Goal: Task Accomplishment & Management: Complete application form

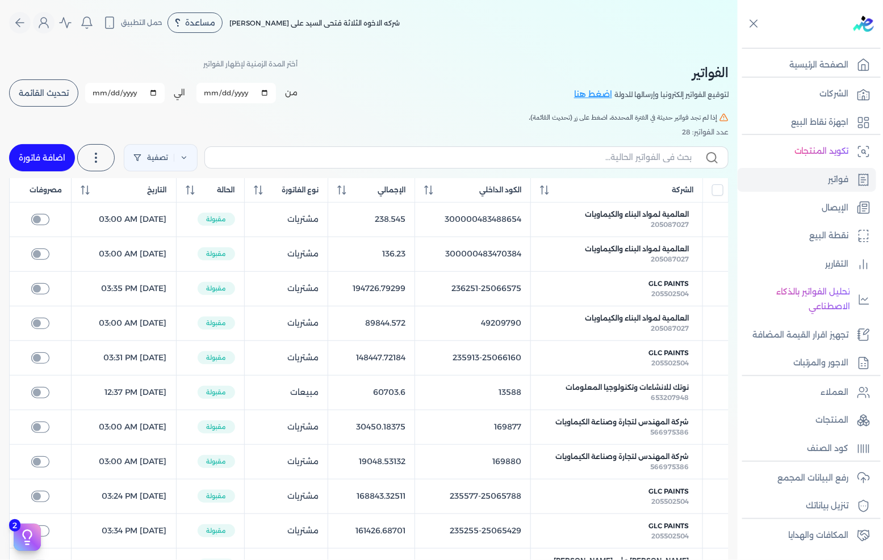
click at [44, 146] on link "اضافة فاتورة" at bounding box center [42, 157] width 66 height 27
select select "EGP"
select select "B"
select select "EGS"
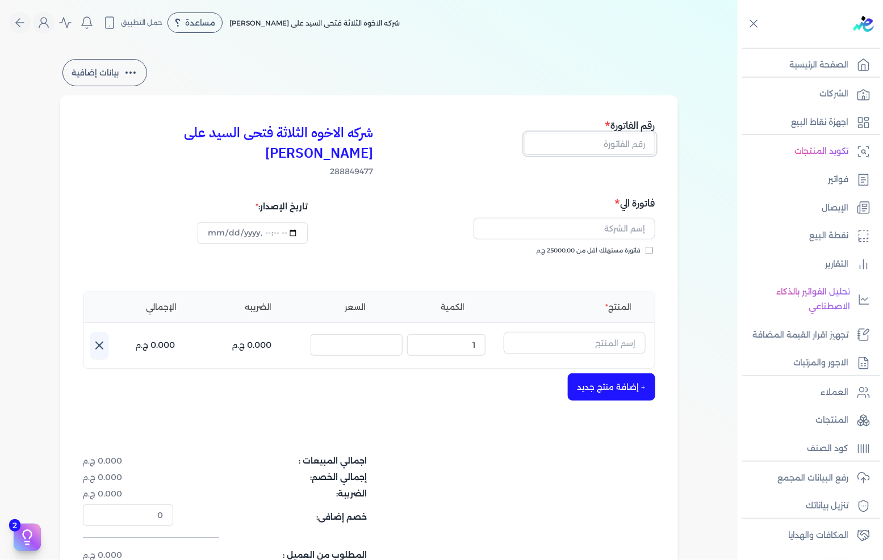
click at [631, 148] on input "text" at bounding box center [589, 144] width 131 height 22
type input "13589"
click at [629, 218] on input "text" at bounding box center [564, 229] width 182 height 22
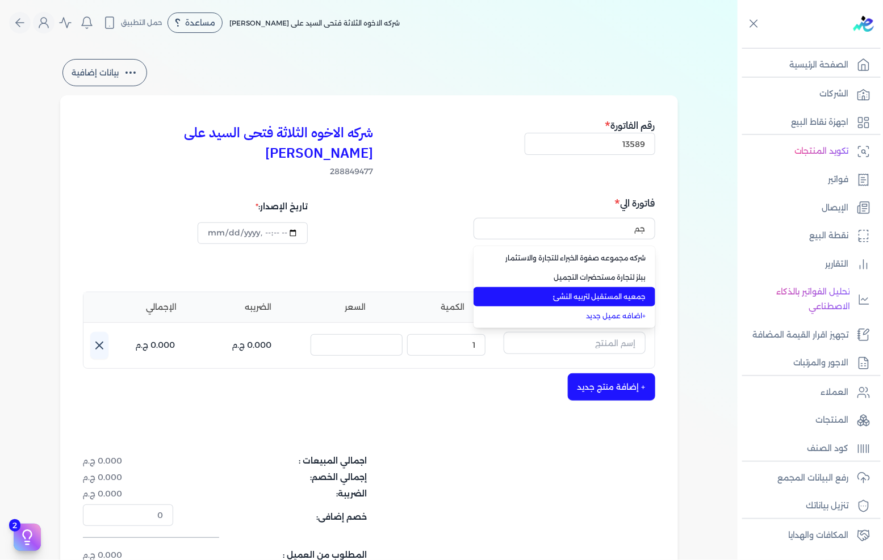
click at [596, 292] on span "جمعيه المستقبل لتربيه النشئ" at bounding box center [571, 297] width 150 height 10
type input "جمعيه المستقبل لتربيه النشئ"
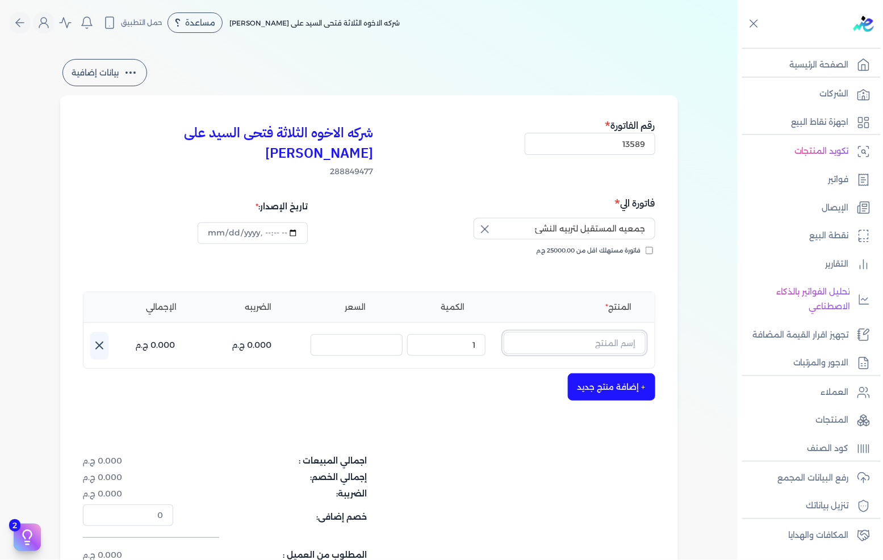
click at [595, 332] on input "text" at bounding box center [574, 343] width 142 height 22
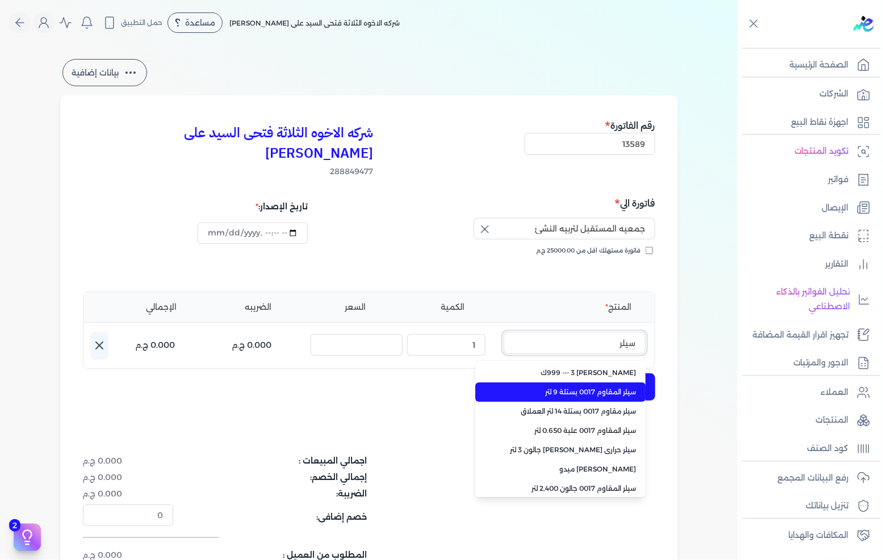
type input "سيلر"
click at [582, 387] on span "سيلر المقاوم 0017 بستلة 9 لتر" at bounding box center [567, 392] width 138 height 10
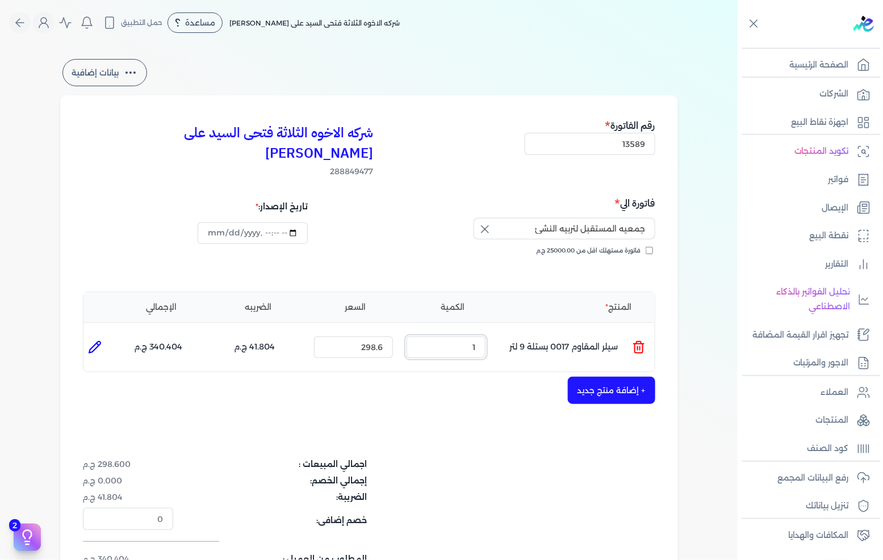
click at [458, 337] on input "1" at bounding box center [445, 348] width 79 height 22
type input "6"
click at [369, 337] on input "298.6" at bounding box center [353, 348] width 79 height 22
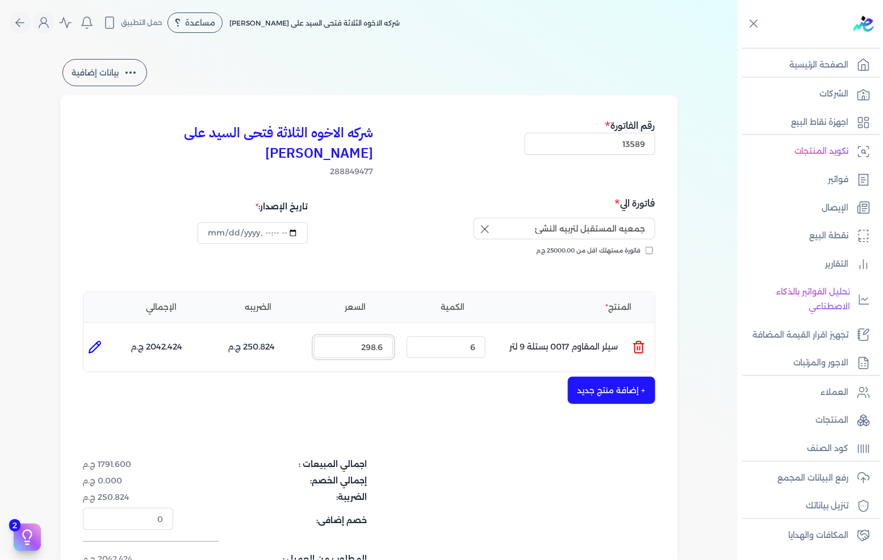
click at [369, 337] on input "298.6" at bounding box center [353, 348] width 79 height 22
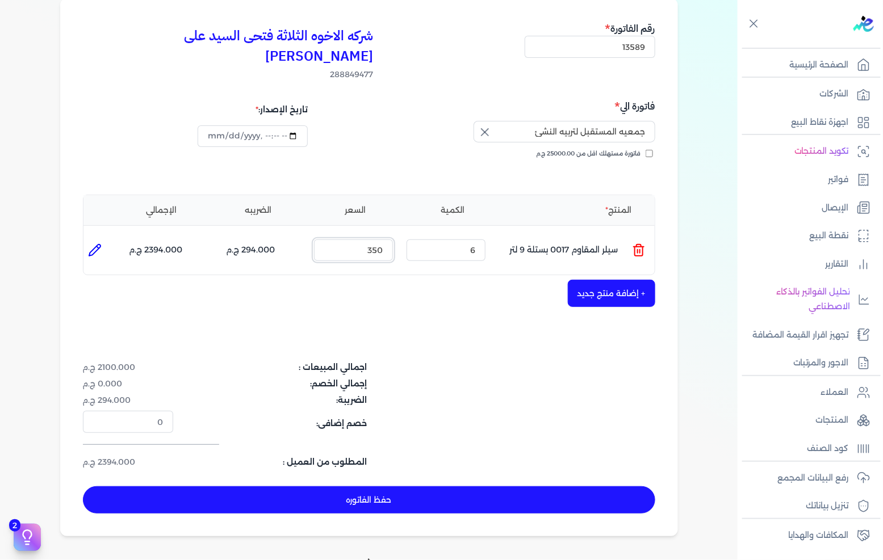
scroll to position [126, 0]
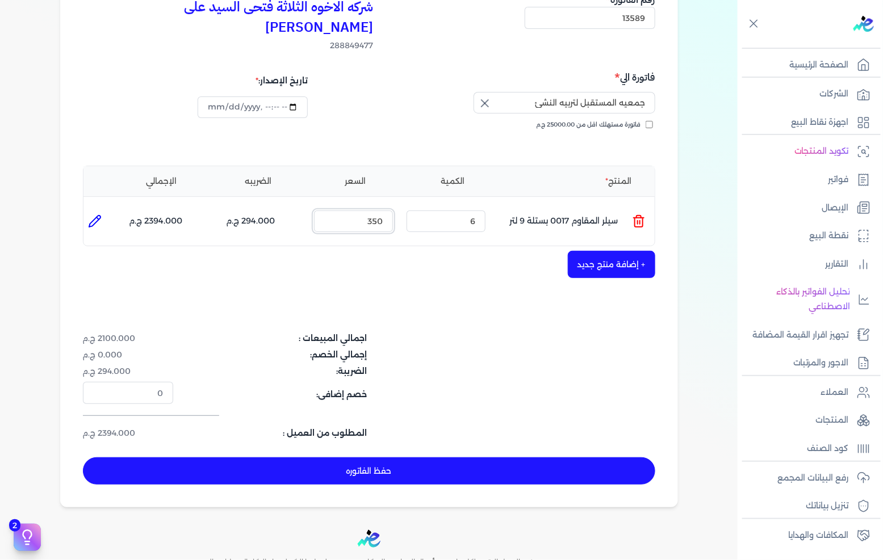
type input "350"
click at [94, 216] on icon at bounding box center [94, 221] width 11 height 11
type input "سيلر المقاوم 0017 بستلة 9 لتر"
type input "350"
type input "6"
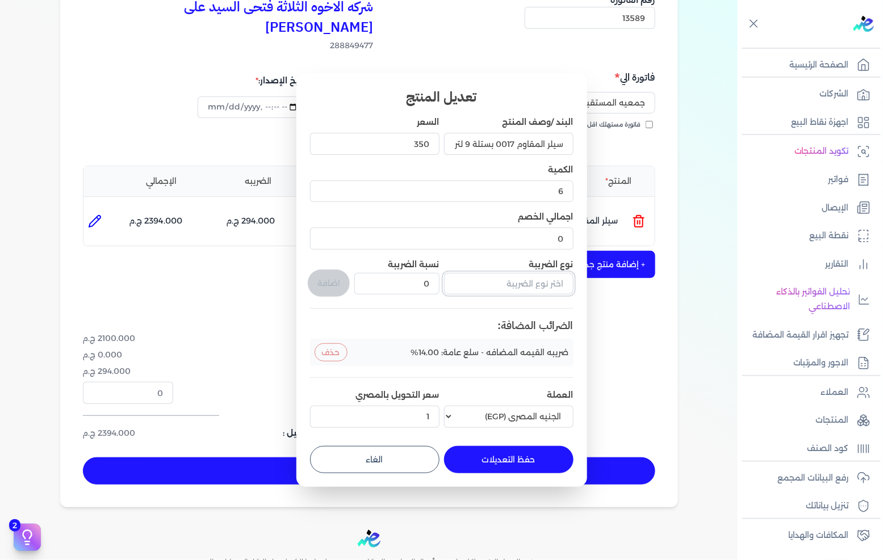
click at [486, 284] on input "text" at bounding box center [508, 284] width 129 height 22
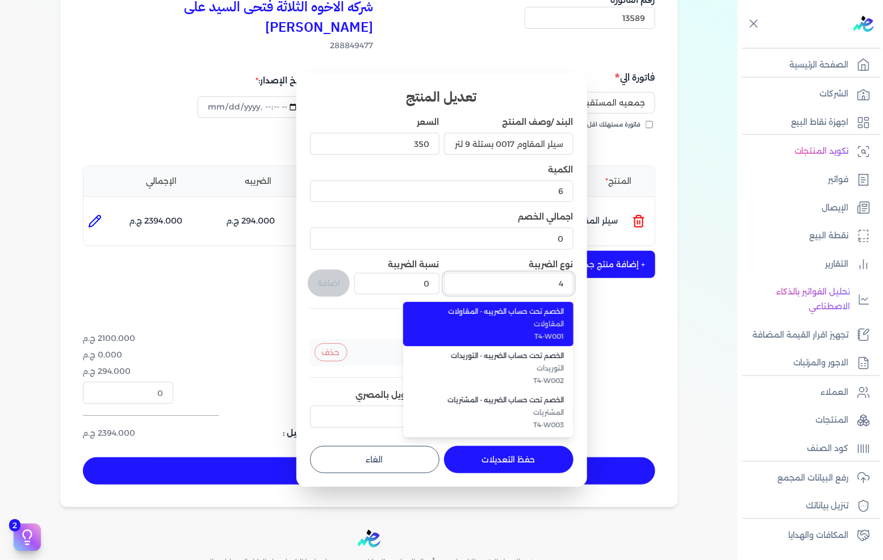
scroll to position [65, 0]
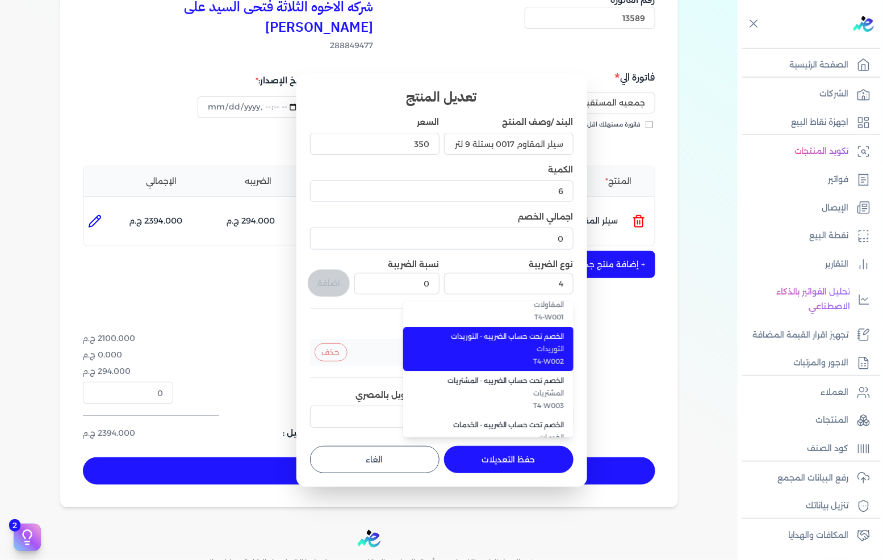
click at [527, 359] on span "T4-W002" at bounding box center [495, 361] width 138 height 10
type input "الخصم تحت حساب الضريبه - التوريدات"
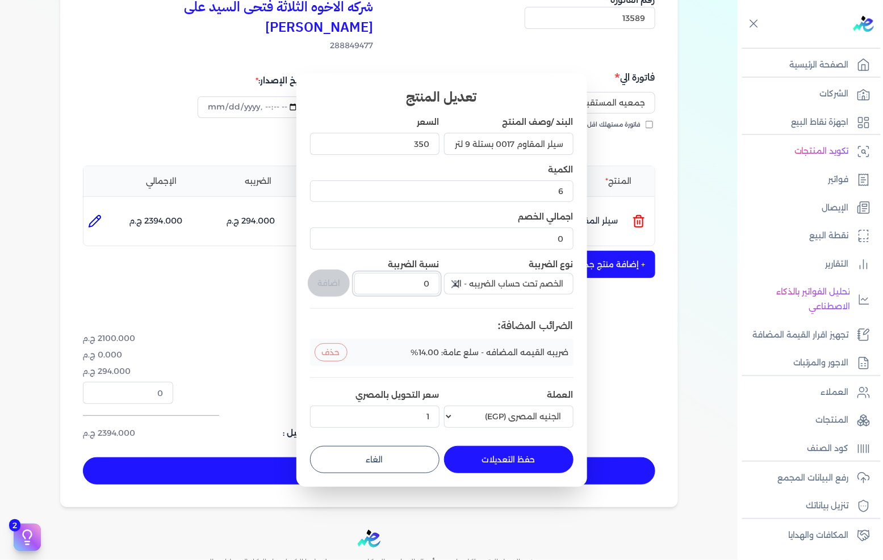
click at [410, 281] on input "0" at bounding box center [396, 284] width 85 height 22
type input "1"
click at [335, 280] on button "اضافة" at bounding box center [329, 283] width 42 height 27
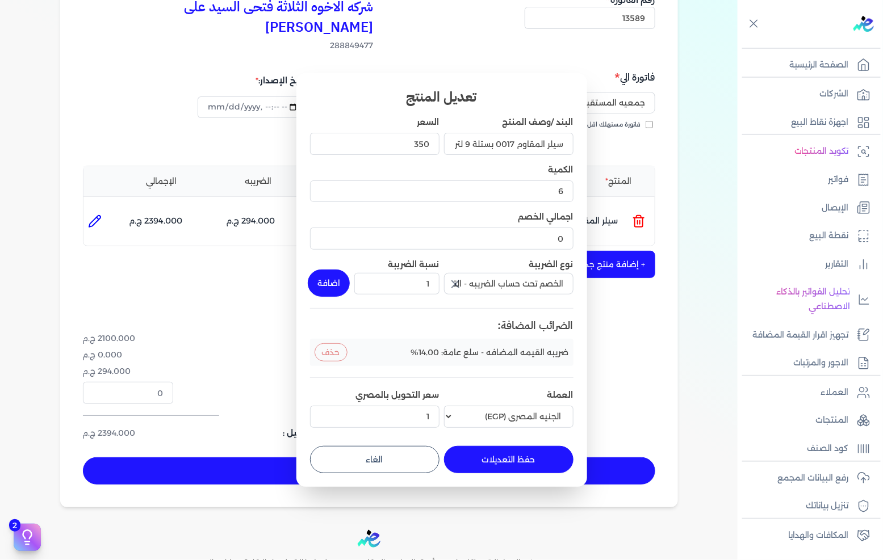
type input "0"
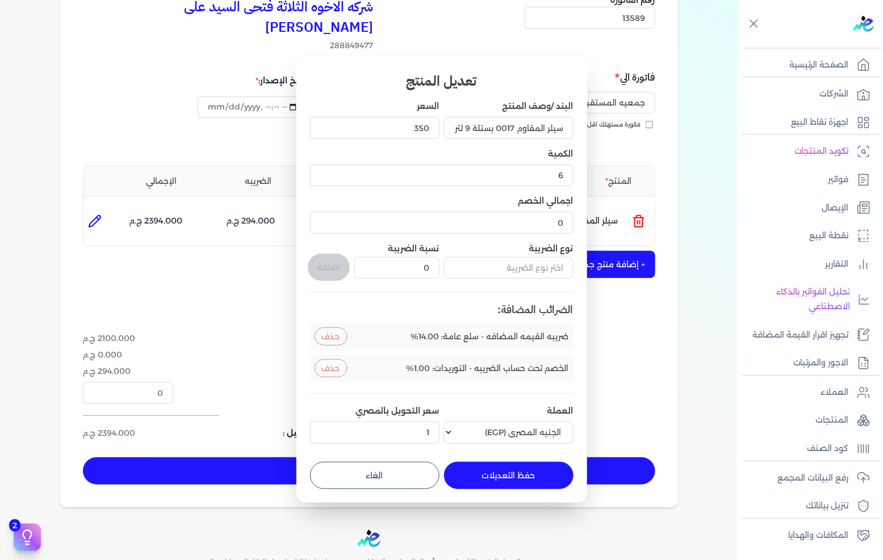
click at [503, 473] on button "حفظ التعديلات" at bounding box center [508, 475] width 129 height 27
type input "0"
type input "1"
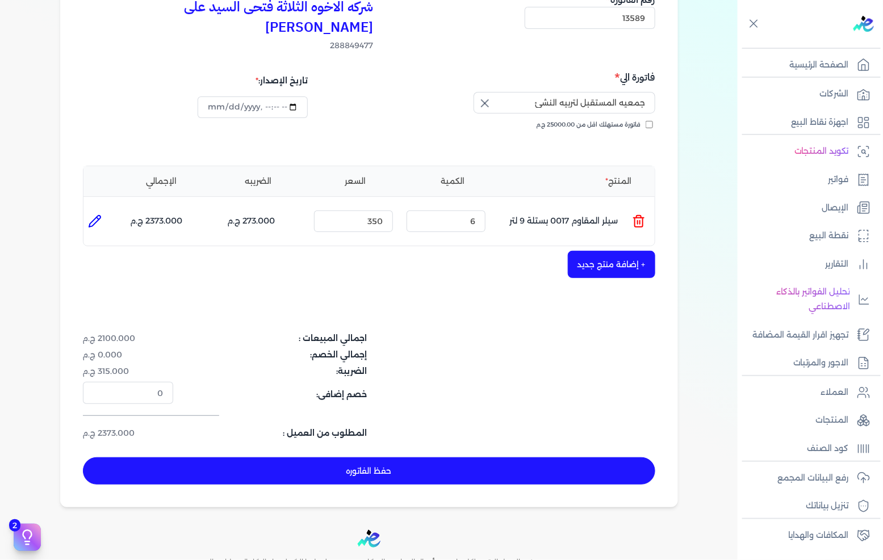
click at [435, 457] on button "حفظ الفاتوره" at bounding box center [369, 470] width 572 height 27
type input "[DATE]"
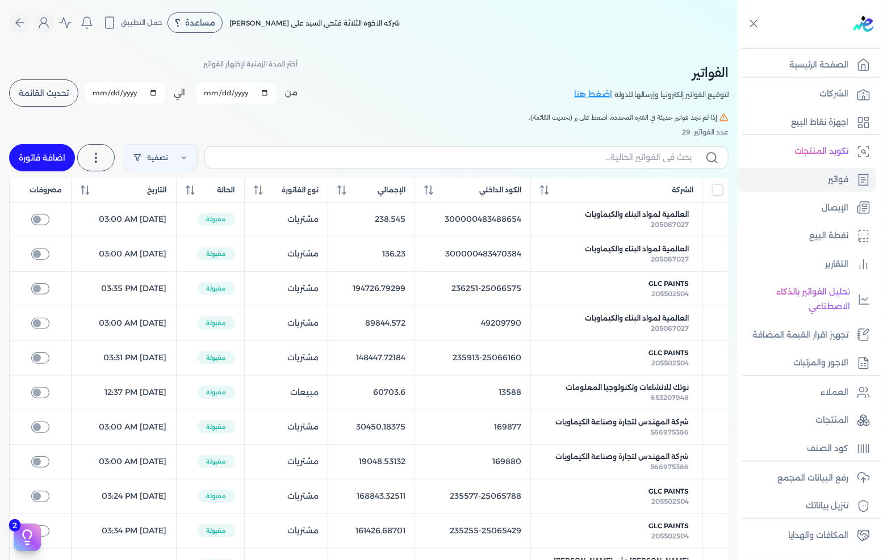
click at [44, 149] on link "اضافة فاتورة" at bounding box center [42, 157] width 66 height 27
select select "EGP"
select select "B"
select select "EGS"
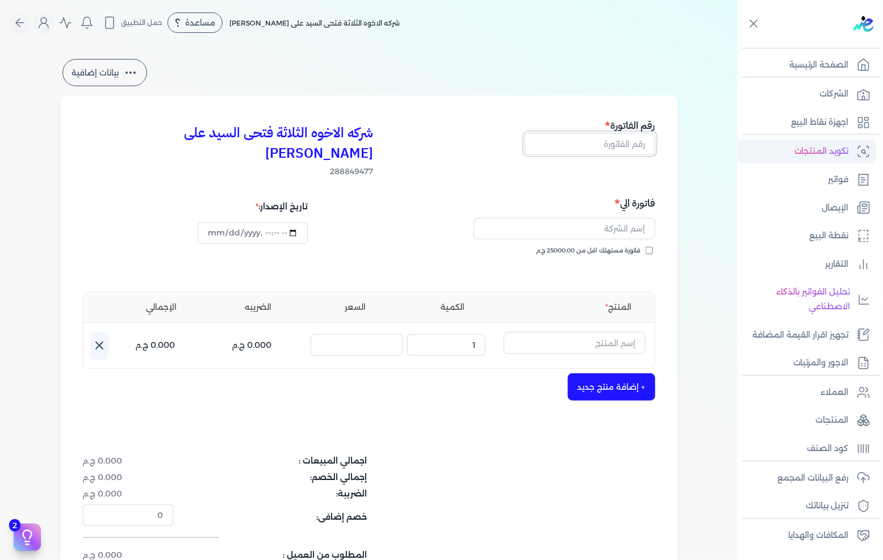
drag, startPoint x: 579, startPoint y: 145, endPoint x: 842, endPoint y: 150, distance: 262.8
click at [579, 145] on input "text" at bounding box center [589, 144] width 131 height 22
type input "13590"
drag, startPoint x: 545, startPoint y: 188, endPoint x: 570, endPoint y: 194, distance: 26.2
click at [548, 196] on h5 "فاتورة الي" at bounding box center [513, 203] width 283 height 15
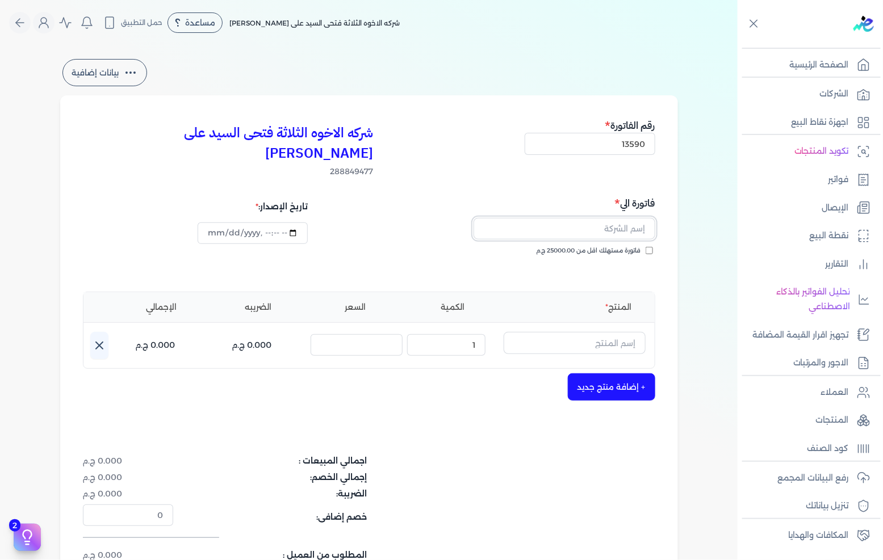
click at [577, 218] on input "text" at bounding box center [564, 229] width 182 height 22
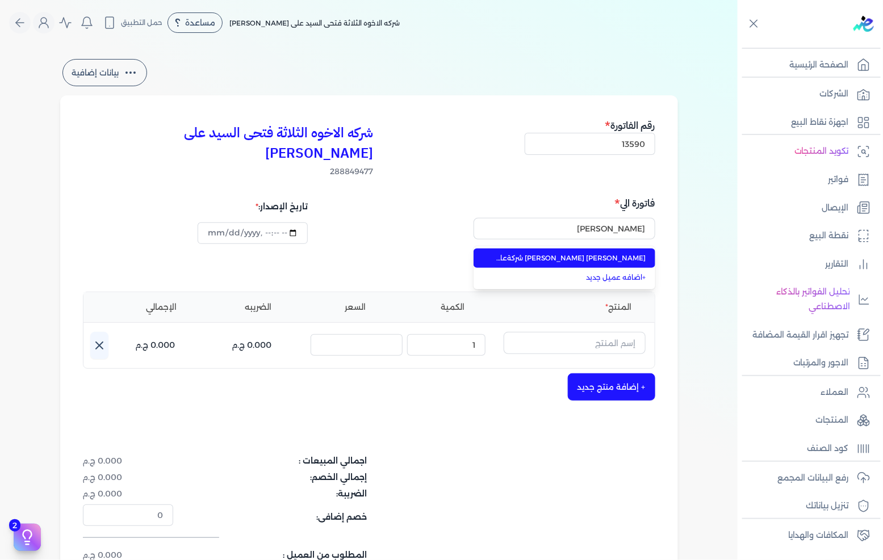
click at [562, 253] on span "[PERSON_NAME] [PERSON_NAME] شركةعامر للحدايد والبويات" at bounding box center [571, 258] width 150 height 10
type input "[PERSON_NAME] [PERSON_NAME] شركةعامر للحدايد والبويات"
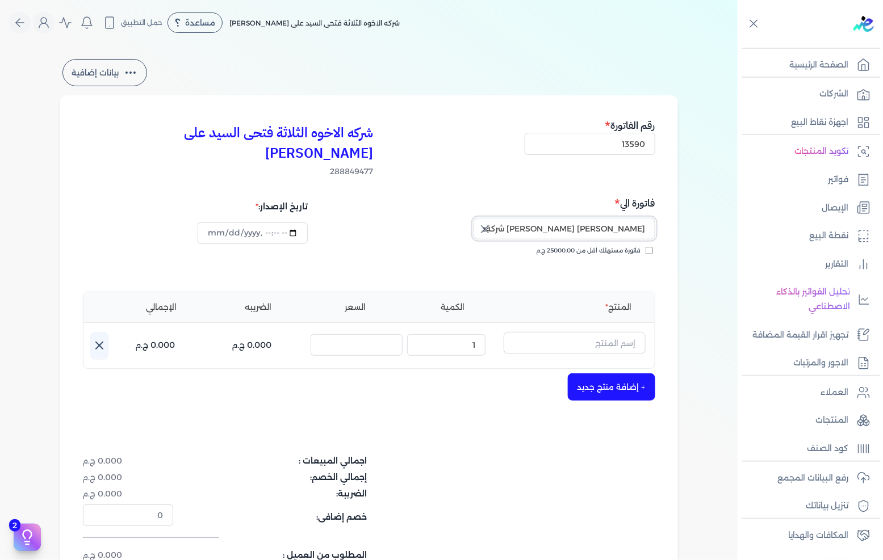
scroll to position [63, 0]
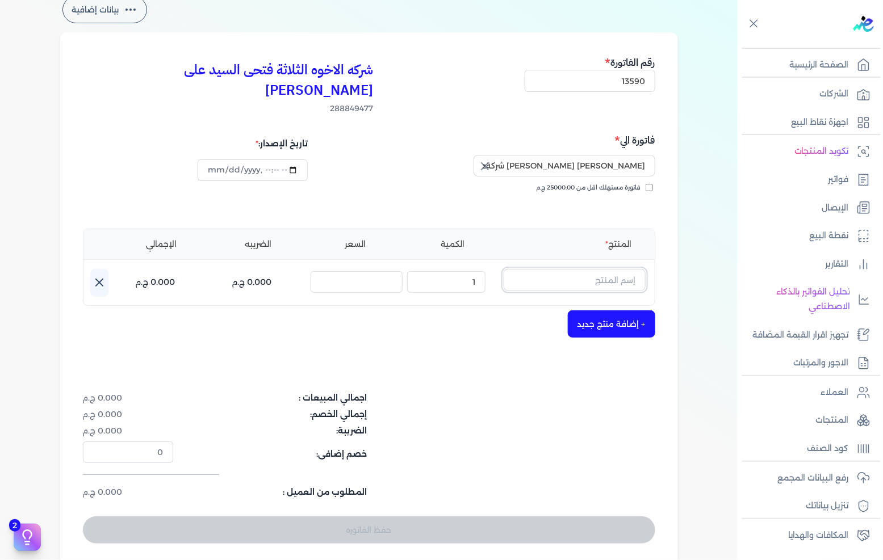
click at [586, 269] on input "text" at bounding box center [574, 280] width 142 height 22
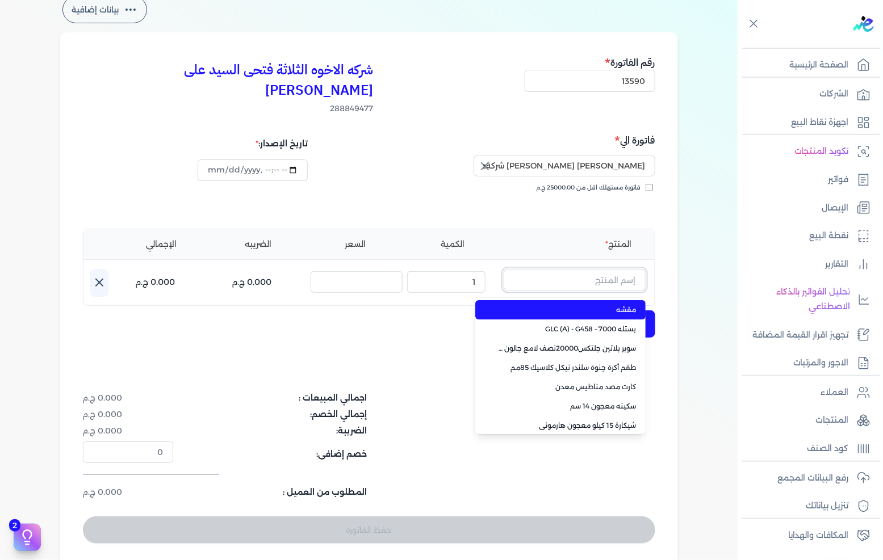
paste input "معجون داي تون 100 شيكارة 15 كجم"
type input "معجون داي تون 100 شيكارة 15 كجم"
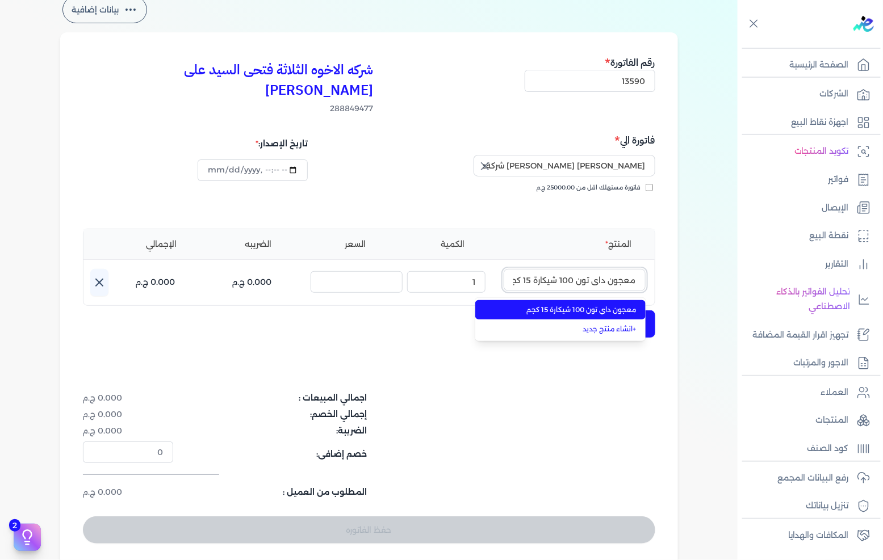
scroll to position [0, -7]
click at [590, 305] on span "معجون داي تون 100 شيكارة 15 كجم" at bounding box center [567, 310] width 138 height 10
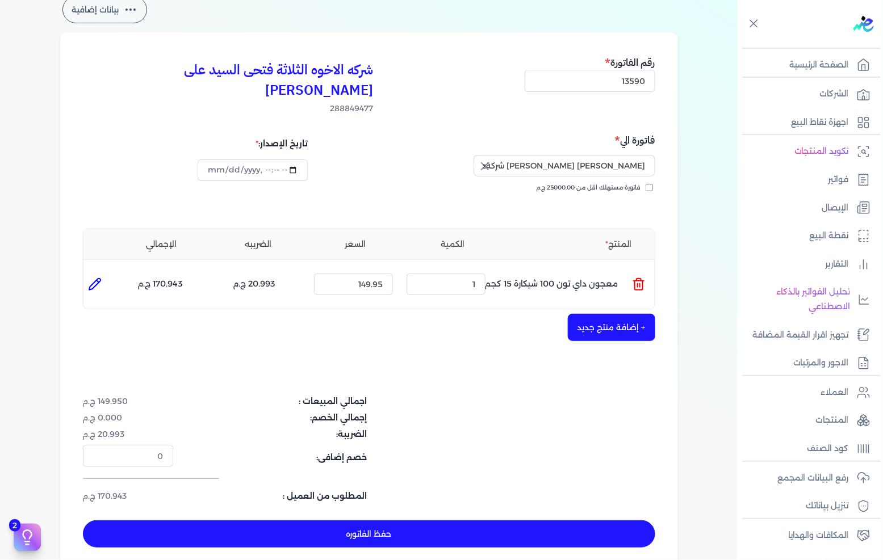
click at [506, 269] on p "معجون داي تون 100 شيكارة 15 كجم" at bounding box center [551, 284] width 133 height 31
click at [455, 274] on input "1" at bounding box center [445, 285] width 79 height 22
type input "15"
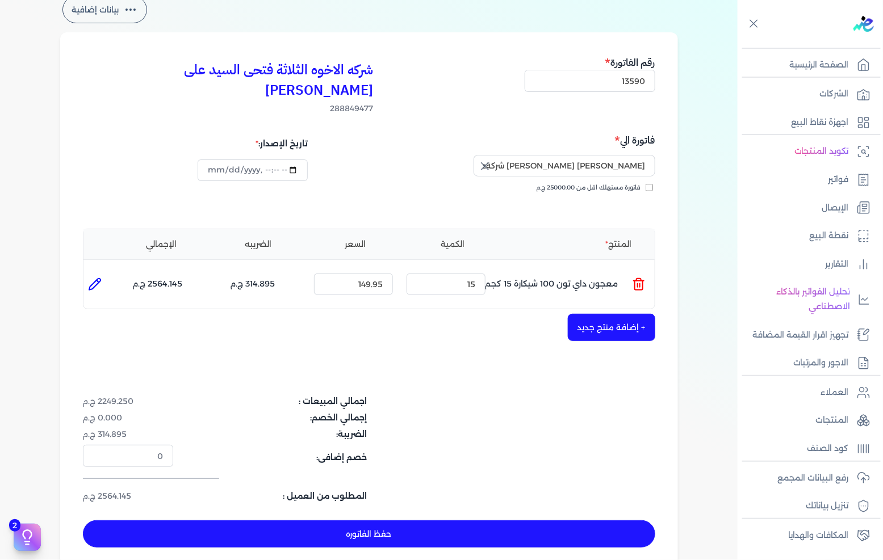
click at [598, 314] on button "+ إضافة منتج جديد" at bounding box center [611, 327] width 87 height 27
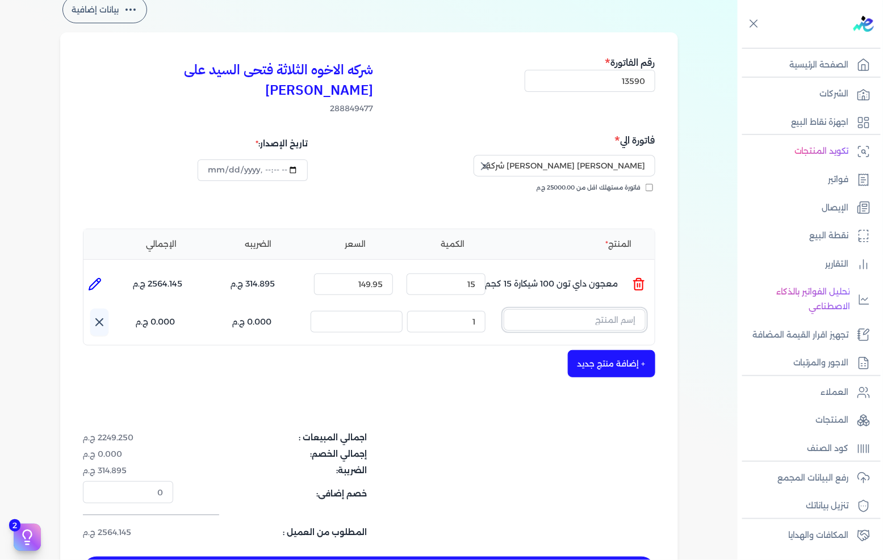
click at [568, 309] on input "text" at bounding box center [574, 320] width 142 height 22
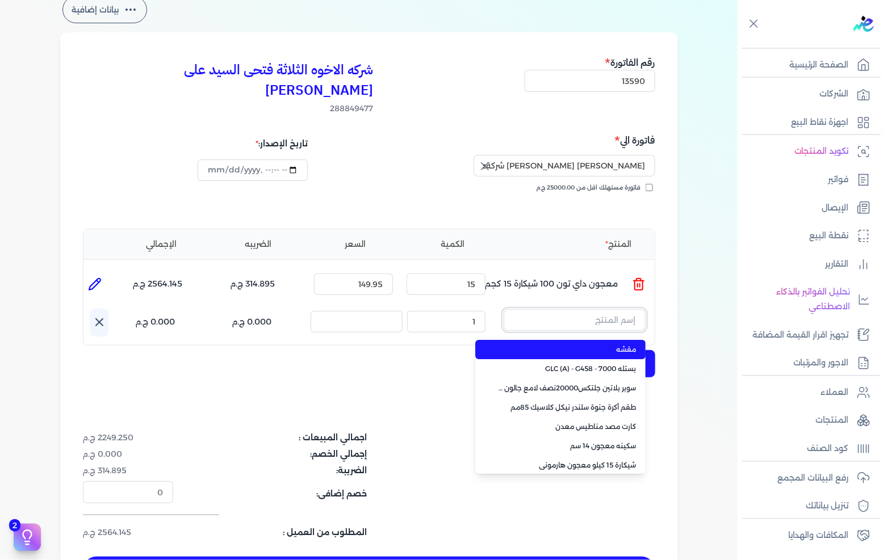
paste input "صبغات سي سي جملي 611 عبوة 40 ملي"
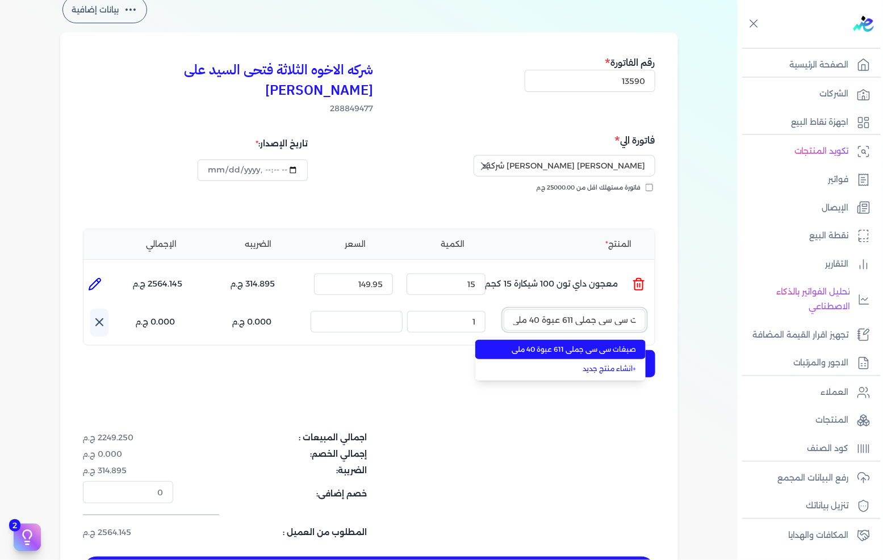
type input "صبغات سي سي جملي 611 عبوة 40 ملي"
click at [566, 338] on ul "صبغات سي سي جملي 611 عبوة 40 ملي + انشاء منتج جديد" at bounding box center [560, 359] width 170 height 43
click at [546, 345] on span "صبغات سي سي جملي 611 عبوة 40 ملي" at bounding box center [567, 350] width 138 height 10
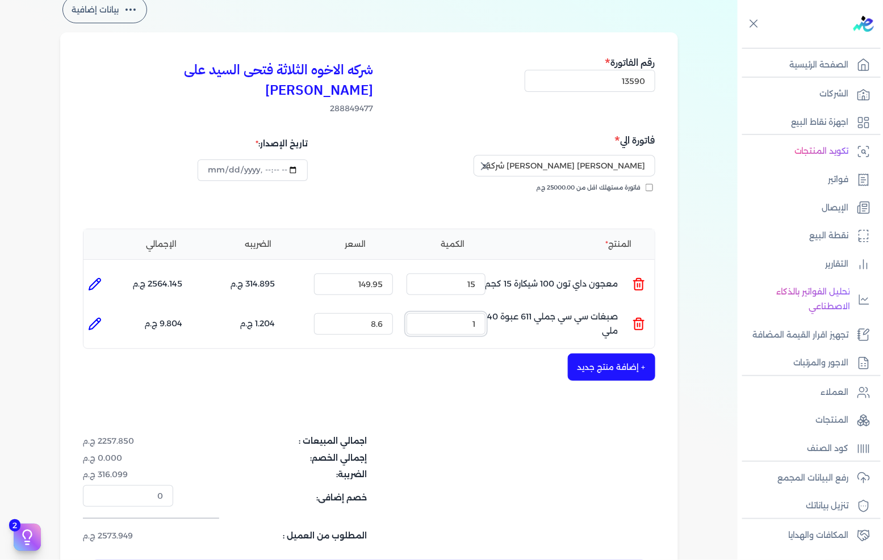
click at [461, 313] on input "1" at bounding box center [445, 324] width 79 height 22
type input "40"
click at [635, 354] on button "+ إضافة منتج جديد" at bounding box center [611, 367] width 87 height 27
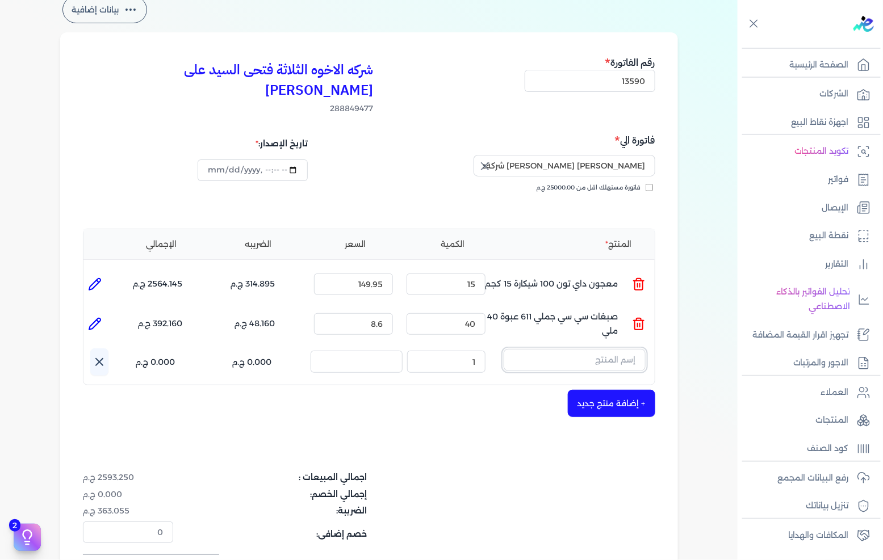
click at [552, 349] on input "text" at bounding box center [574, 360] width 142 height 22
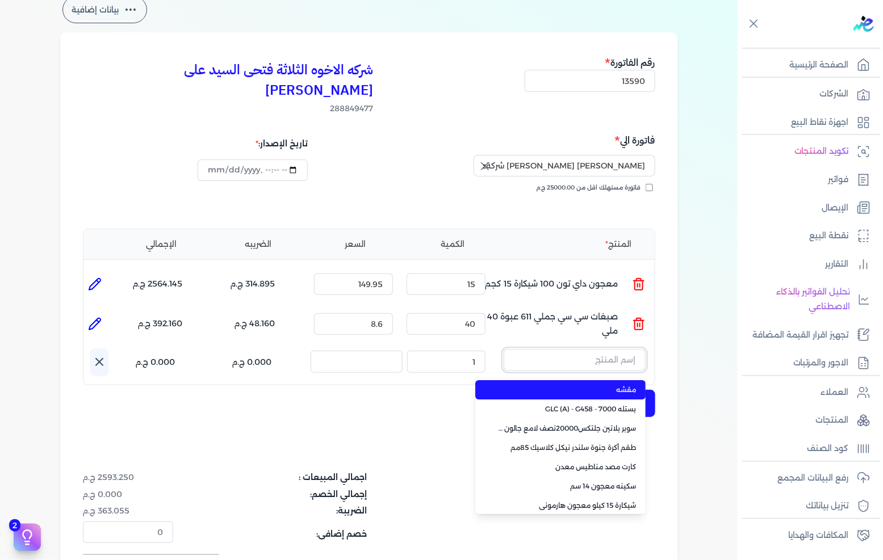
paste input "سوبر داي تون 3030 جالون 4.250 كجم قائم"
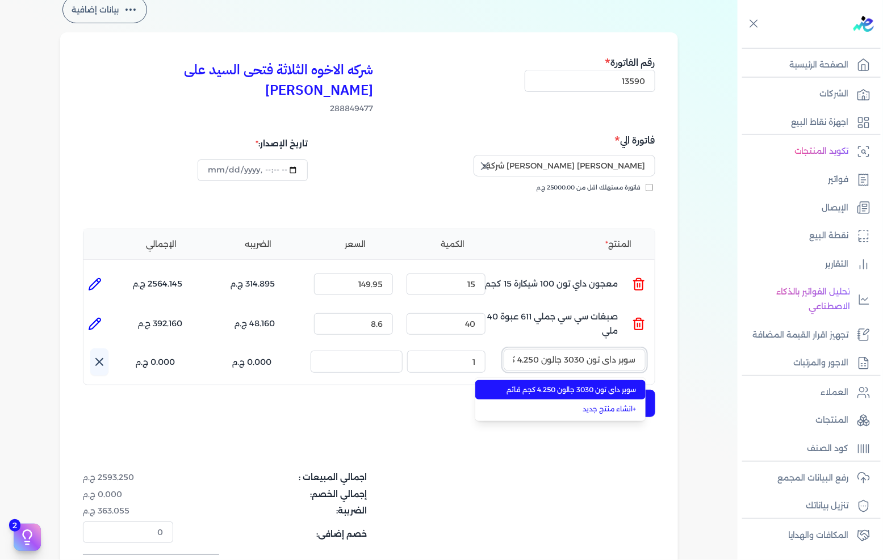
scroll to position [0, -31]
type input "سوبر داي تون 3030 جالون 4.250 كجم قائم"
click at [570, 385] on span "سوبر داي تون 3030 جالون 4.250 كجم قائم" at bounding box center [567, 390] width 138 height 10
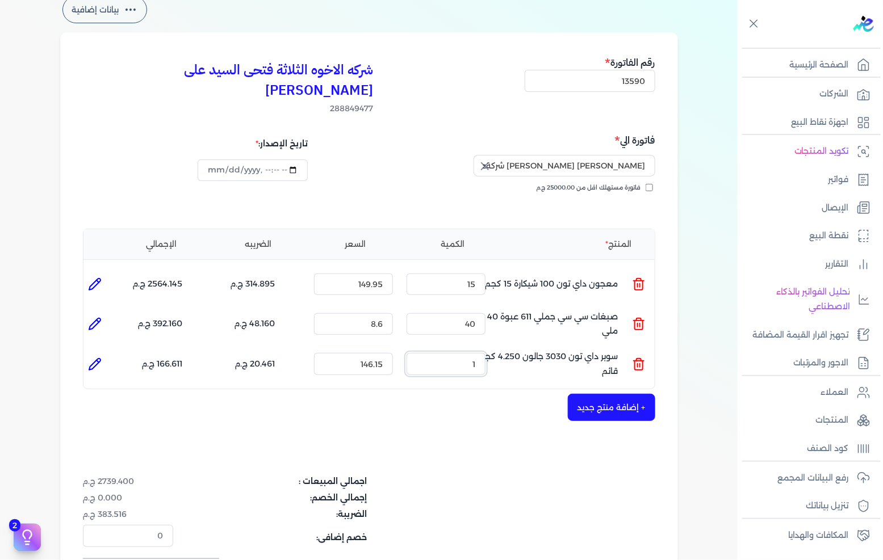
click at [452, 353] on input "1" at bounding box center [445, 364] width 79 height 22
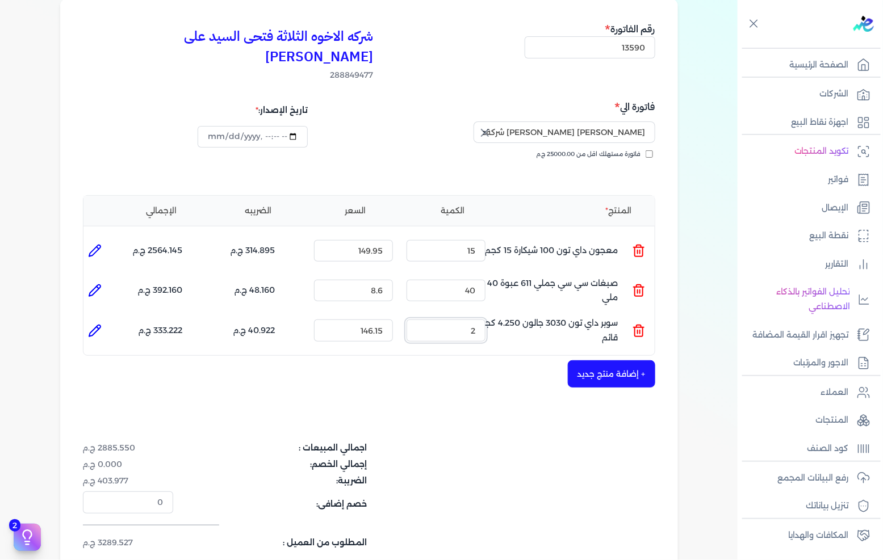
scroll to position [126, 0]
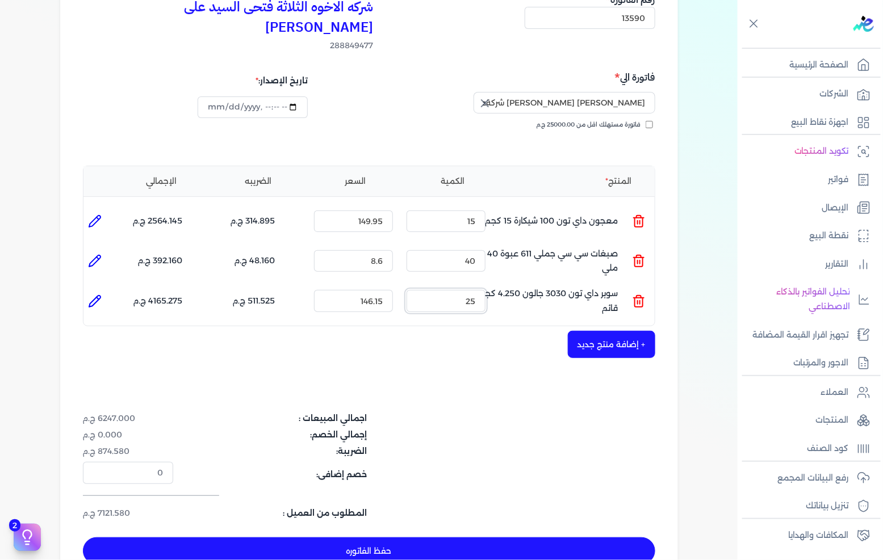
type input "25"
click at [602, 331] on button "+ إضافة منتج جديد" at bounding box center [611, 344] width 87 height 27
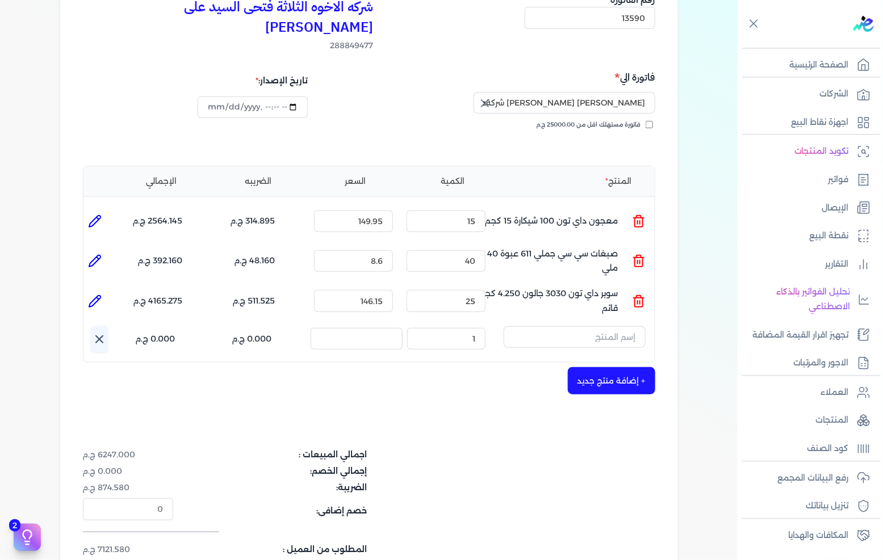
click at [573, 331] on button "button" at bounding box center [574, 339] width 142 height 26
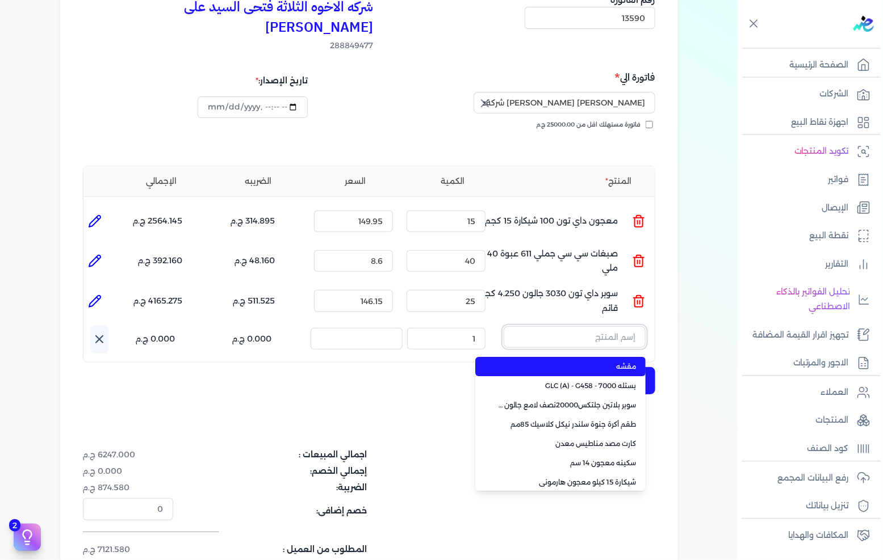
click at [579, 326] on input "text" at bounding box center [574, 337] width 142 height 22
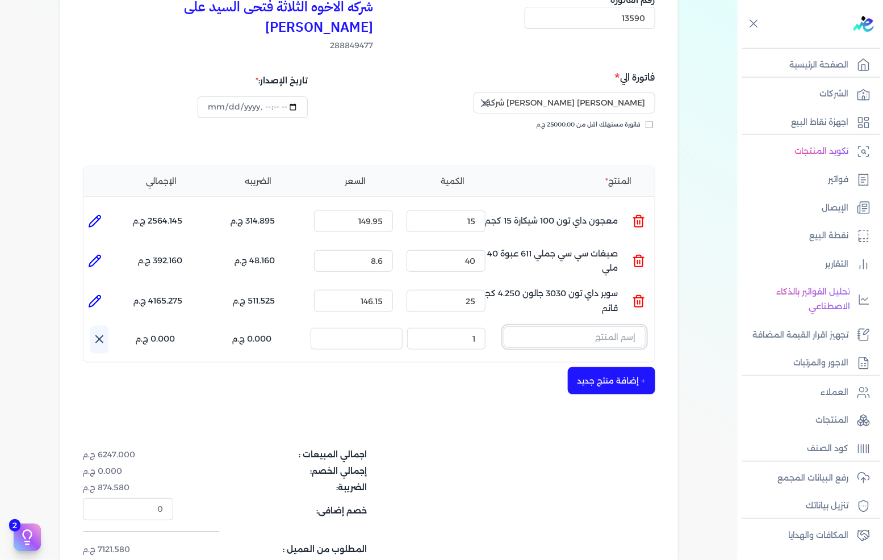
paste input "سيلر المقاوم 0017 جالون 2,400 لتر"
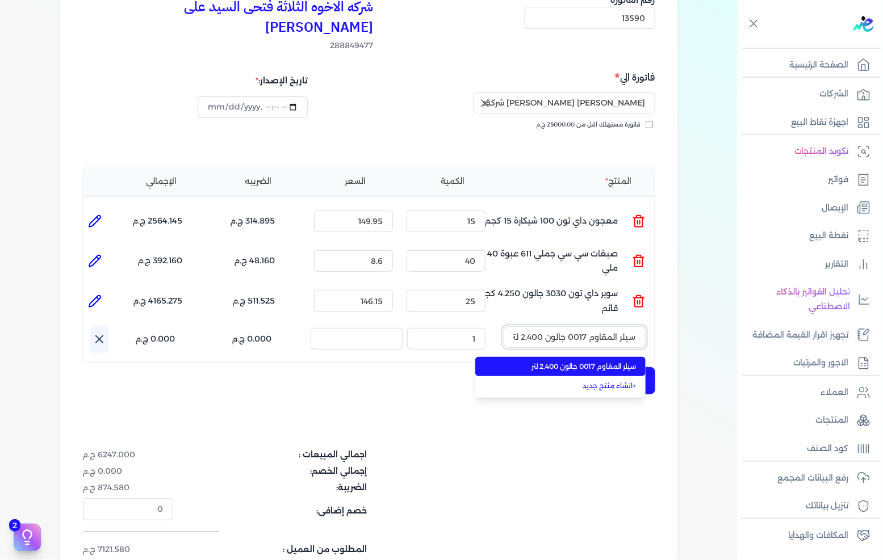
scroll to position [0, -1]
type input "سيلر المقاوم 0017 جالون 2,400 لتر"
click at [560, 362] on span "سيلر المقاوم 0017 جالون 2,400 لتر" at bounding box center [567, 367] width 138 height 10
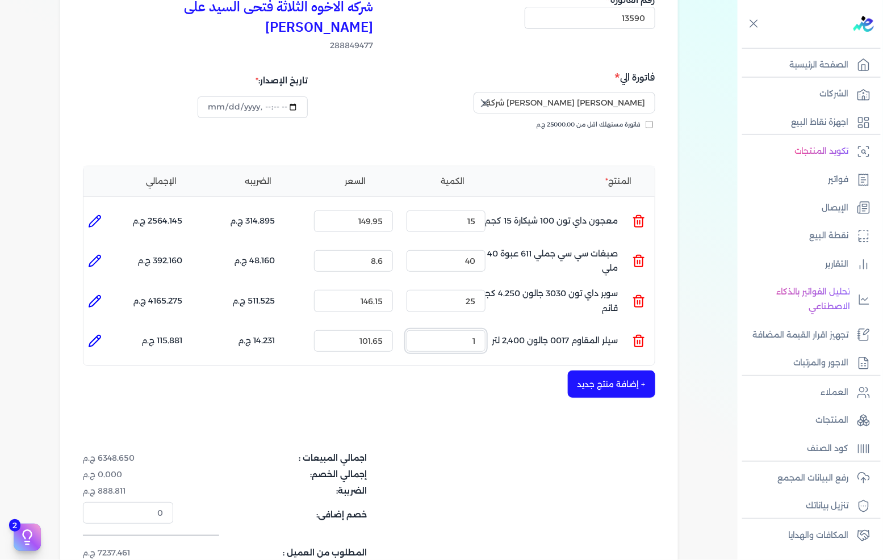
click at [464, 330] on input "1" at bounding box center [445, 341] width 79 height 22
type input "15"
click at [591, 371] on button "+ إضافة منتج جديد" at bounding box center [611, 384] width 87 height 27
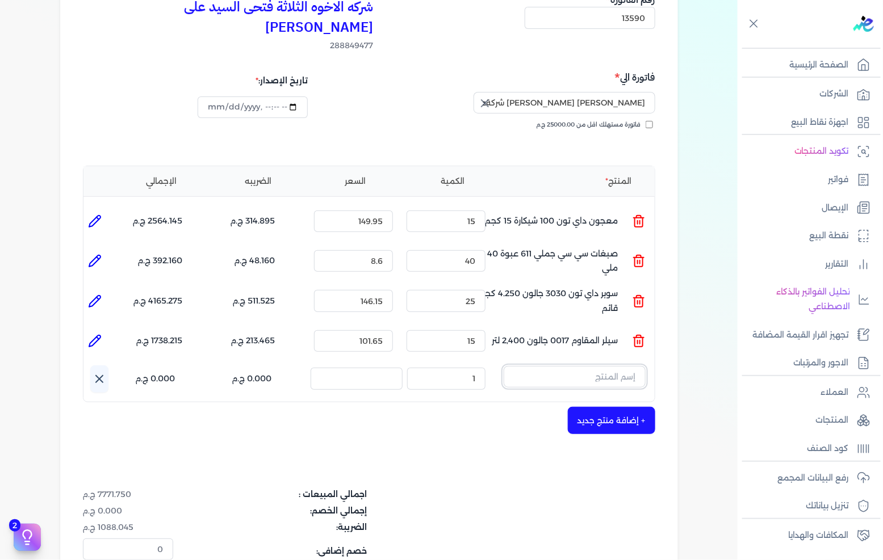
click at [627, 366] on input "text" at bounding box center [574, 377] width 142 height 22
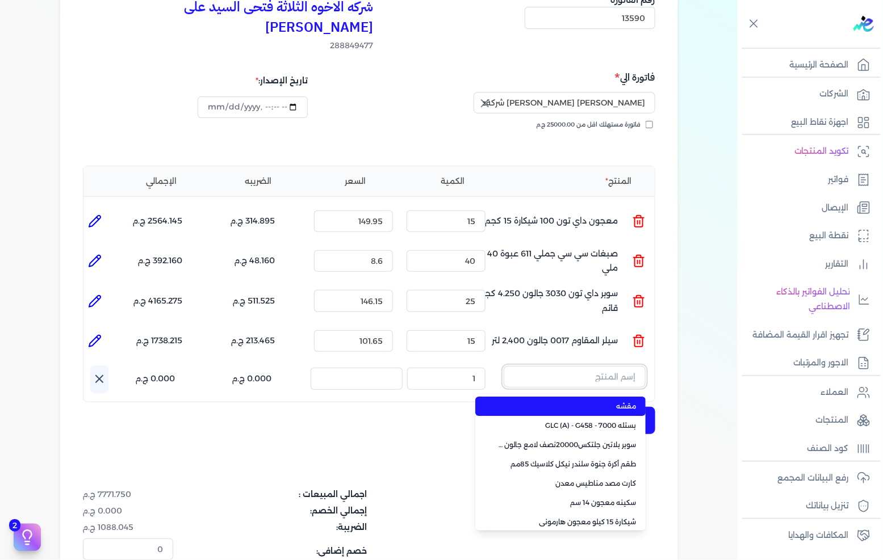
paste input "سوبر داي تون 3030 بستلة 14 كجم"
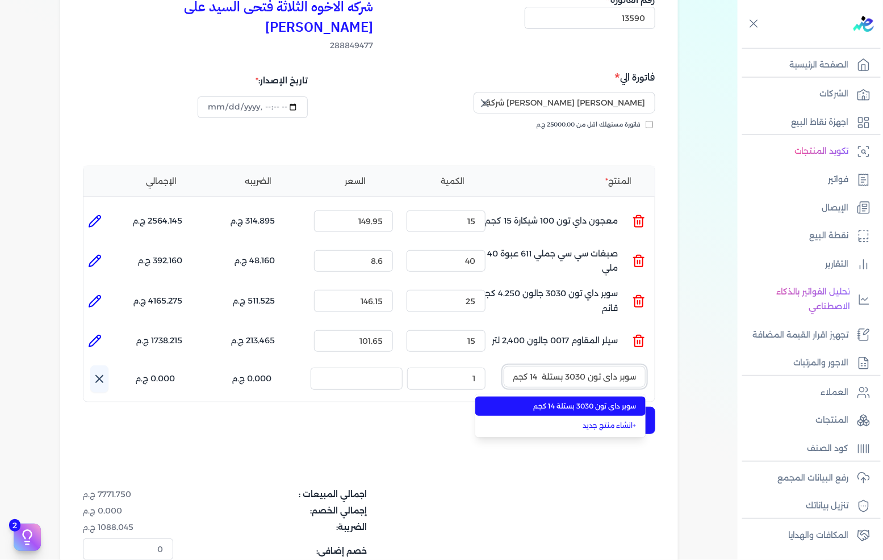
type input "سوبر داي تون 3030 بستلة 14 كجم"
drag, startPoint x: 596, startPoint y: 384, endPoint x: 526, endPoint y: 376, distance: 70.8
click at [595, 401] on span "سوبر داي تون 3030 بستلة 14 كجم" at bounding box center [567, 406] width 138 height 10
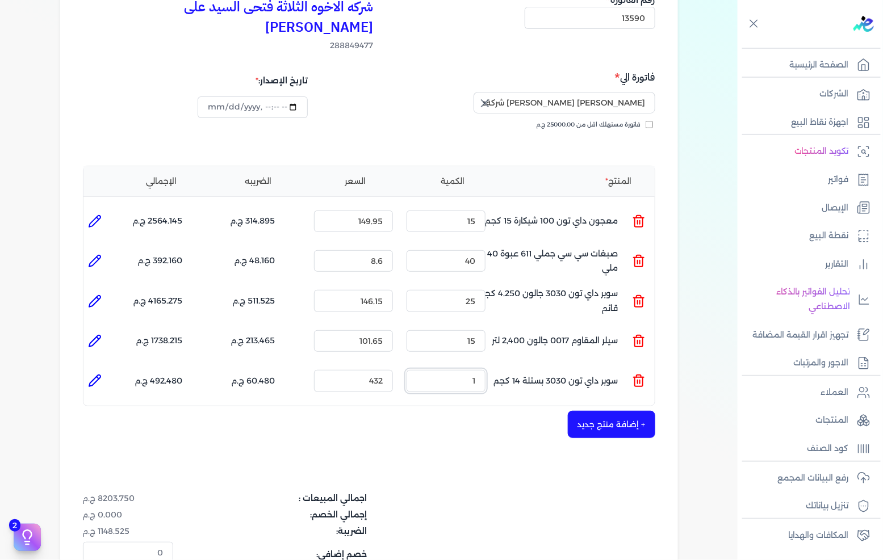
click at [432, 370] on input "1" at bounding box center [445, 381] width 79 height 22
type input "20"
click at [600, 411] on button "+ إضافة منتج جديد" at bounding box center [611, 424] width 87 height 27
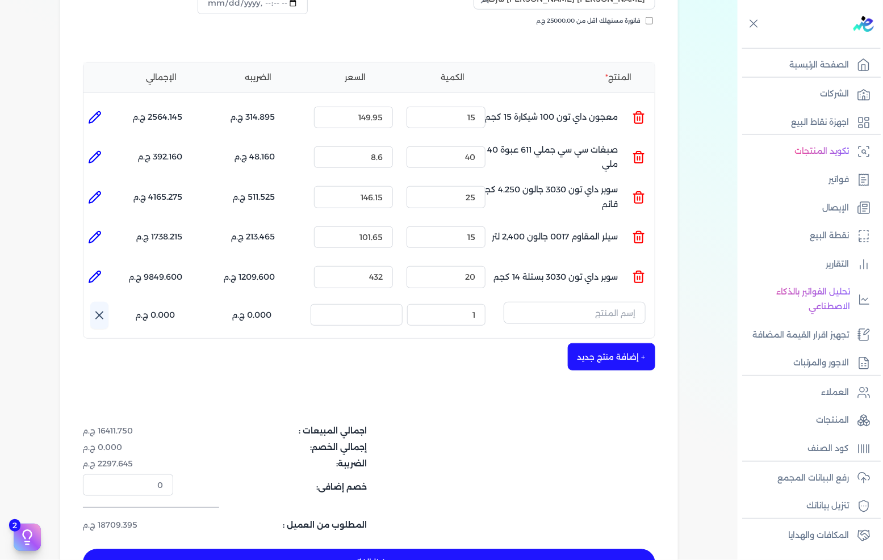
scroll to position [252, 0]
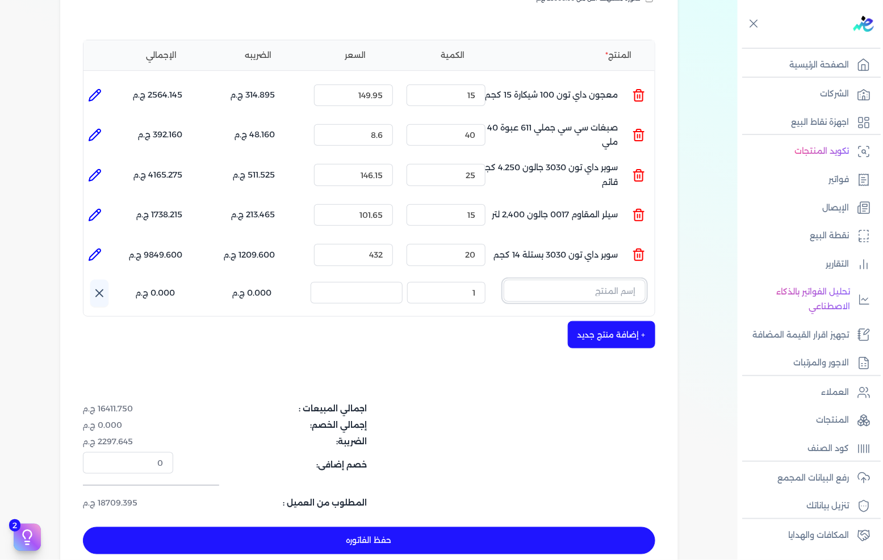
click at [543, 280] on input "text" at bounding box center [574, 291] width 142 height 22
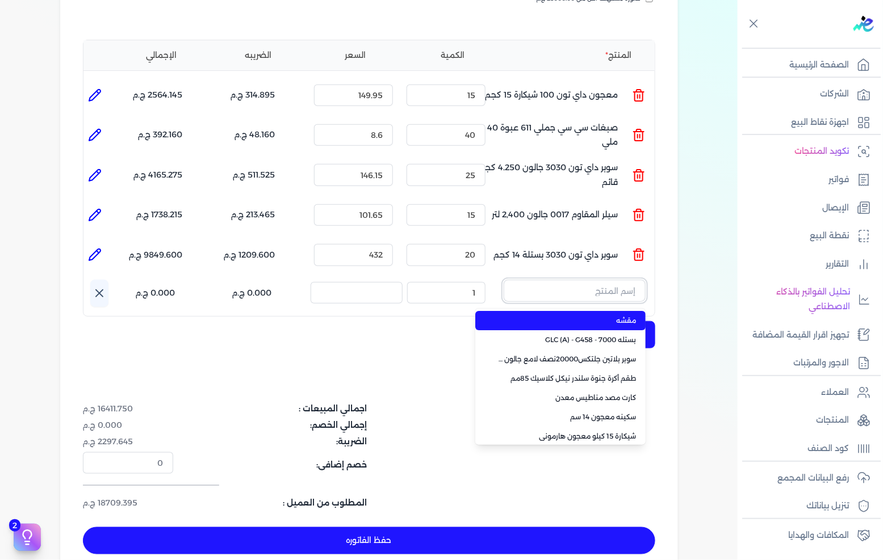
paste input "عبوة 650. من اللتر أرتكس أبيض 810"
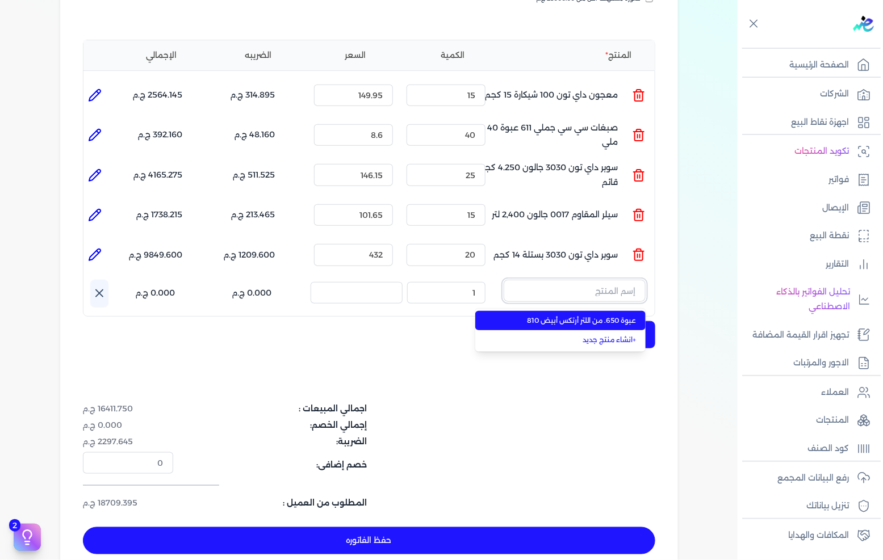
type input "عبوة 650. من اللتر أرتكس أبيض 810"
click at [554, 316] on span "عبوة 650. من اللتر أرتكس أبيض 810" at bounding box center [567, 321] width 138 height 10
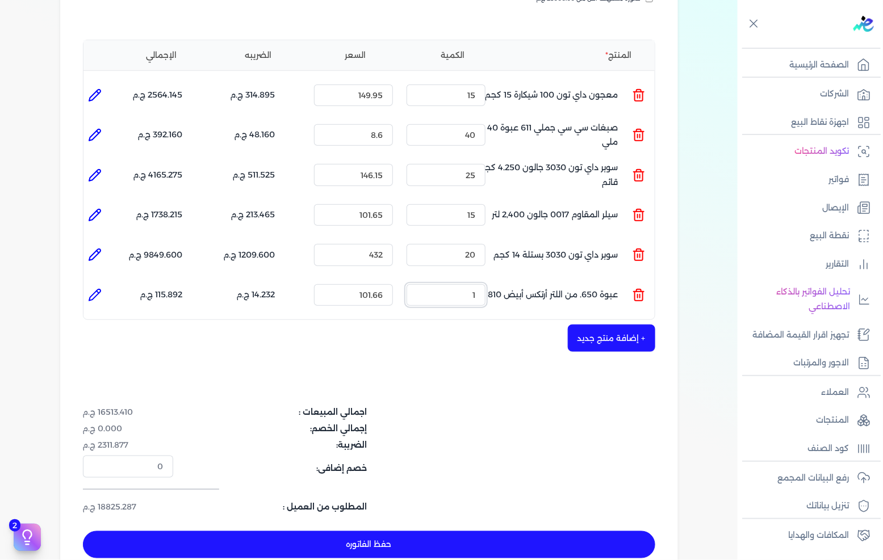
click at [452, 284] on input "1" at bounding box center [445, 295] width 79 height 22
type input "25"
click at [623, 325] on button "+ إضافة منتج جديد" at bounding box center [611, 338] width 87 height 27
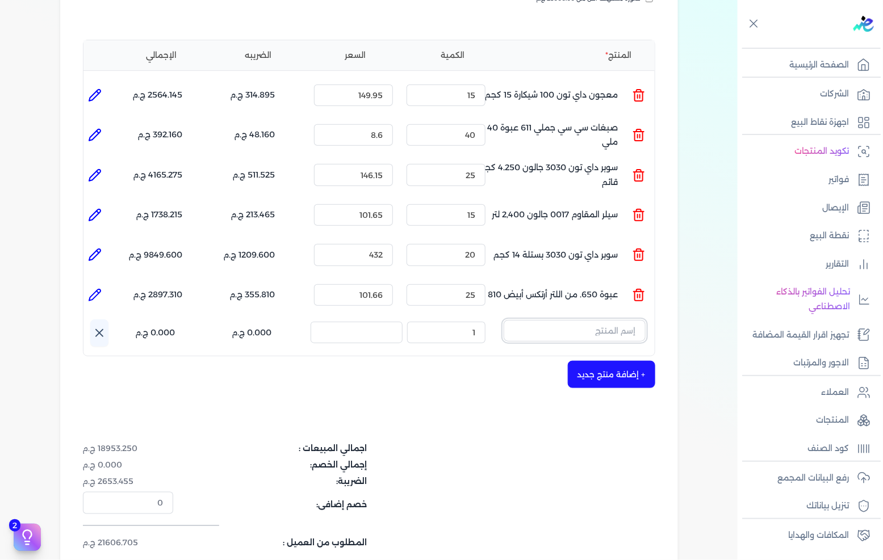
click at [630, 320] on input "text" at bounding box center [574, 331] width 142 height 22
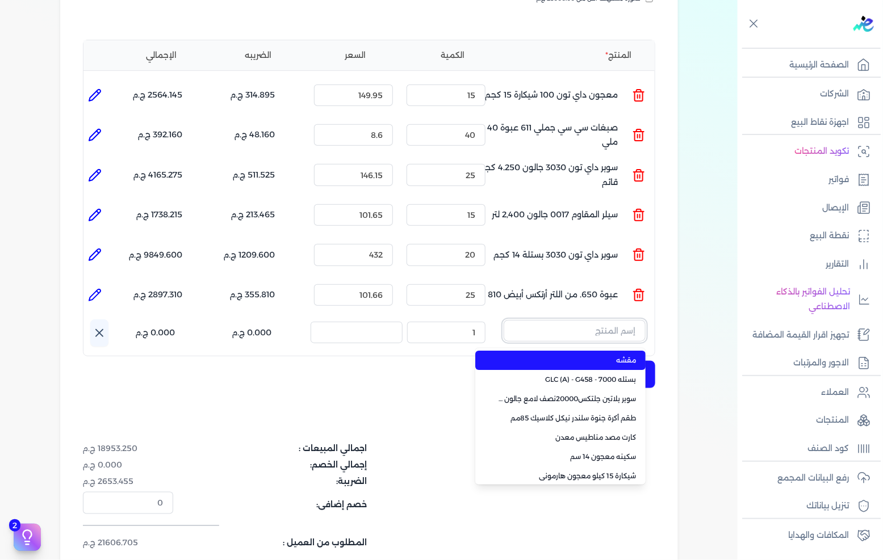
paste input "عبوة .425 لتر نصف ارتكس اسود 890"
type input "عبوة .425 لتر نصف ارتكس اسود 890"
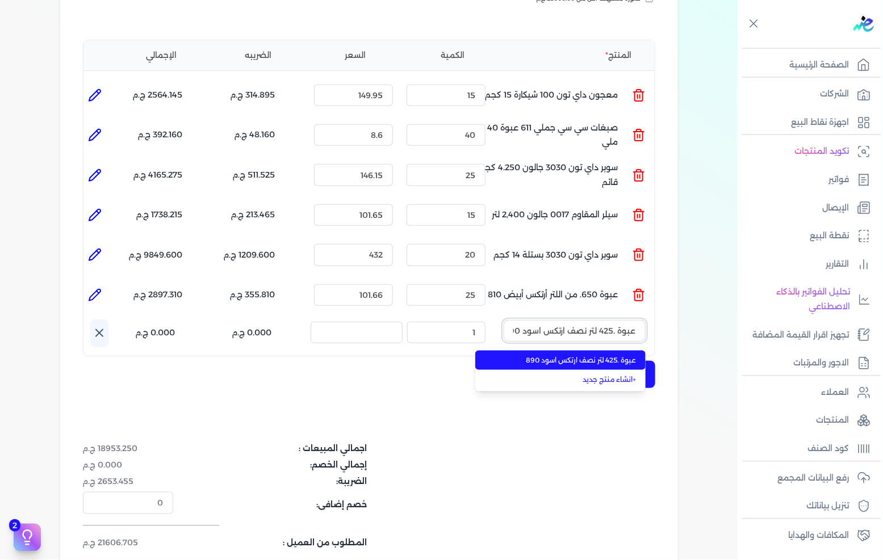
scroll to position [0, -7]
click at [571, 355] on span "عبوة .425 لتر نصف ارتكس اسود 890" at bounding box center [567, 360] width 138 height 10
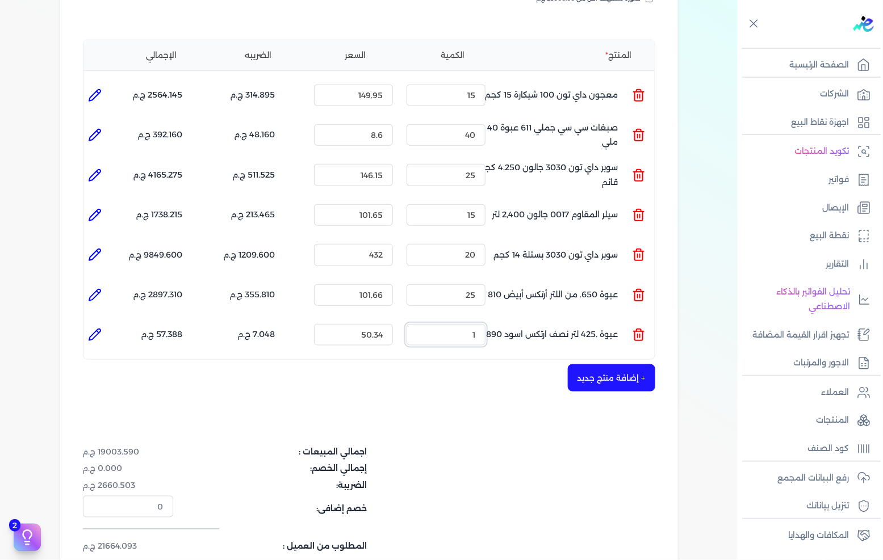
click at [468, 324] on input "1" at bounding box center [445, 335] width 79 height 22
type input "25"
click at [594, 364] on button "+ إضافة منتج جديد" at bounding box center [611, 377] width 87 height 27
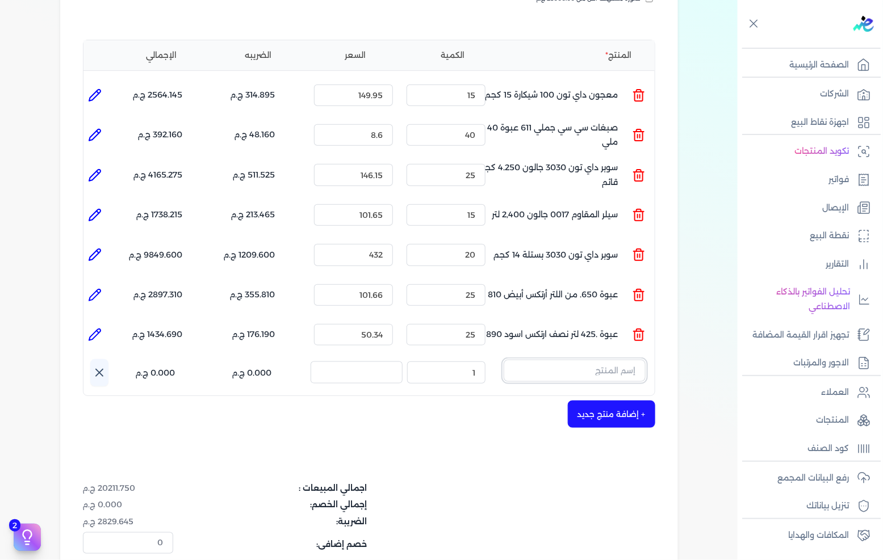
click at [592, 360] on input "text" at bounding box center [574, 371] width 142 height 22
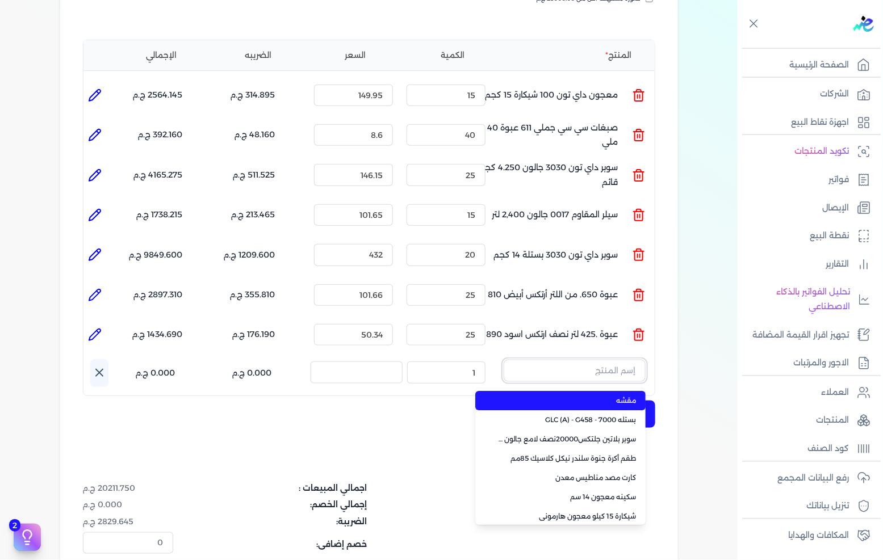
paste input "عبوة .7 لتر سانتيون ابيض"
click at [568, 396] on span "عبوة .7 لتر سانيتون ابيض" at bounding box center [567, 401] width 138 height 10
type input "عبوة .7 لتر سانيتون ابيض"
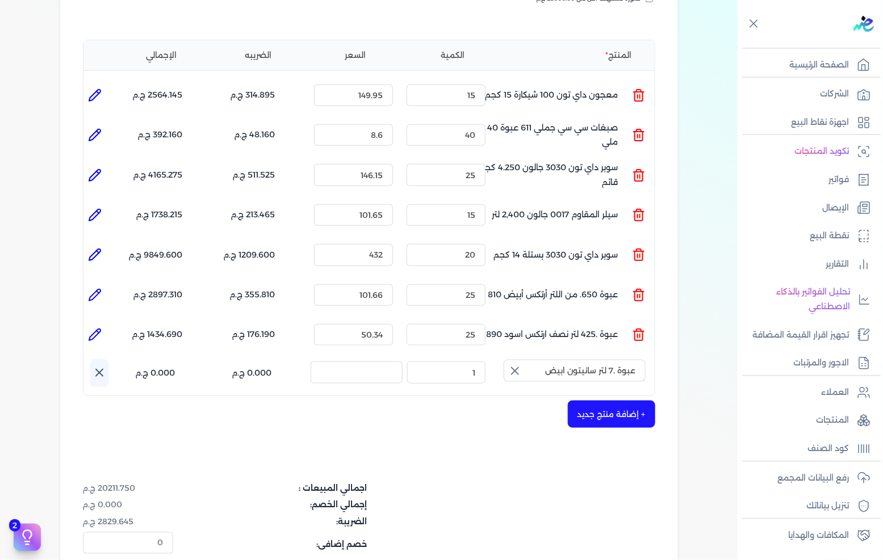
click at [520, 364] on icon "button" at bounding box center [515, 371] width 14 height 14
click at [571, 360] on input "text" at bounding box center [574, 371] width 142 height 22
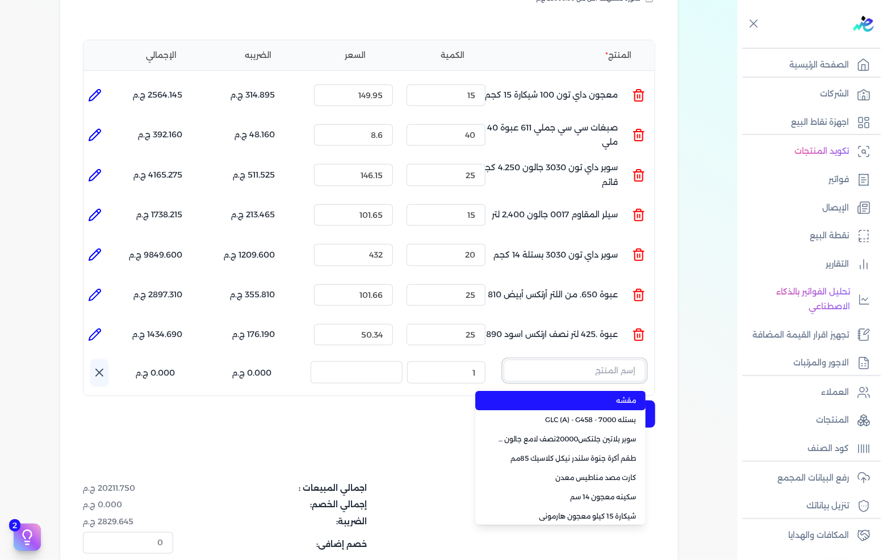
paste input "عبوة 700. من اللتر سفير بنى"
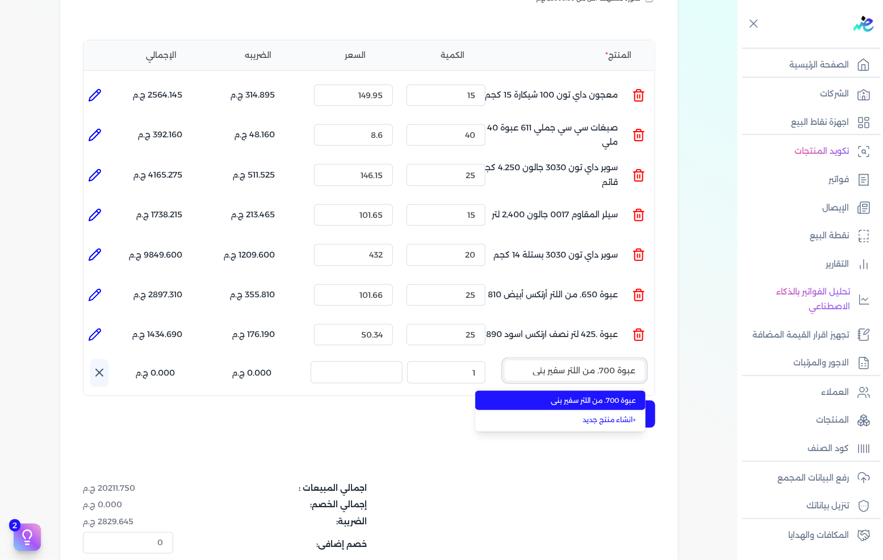
type input "عبوة 700. من اللتر سفير بنى"
click at [556, 391] on li "عبوة 700. من اللتر سفير بنى" at bounding box center [560, 400] width 170 height 19
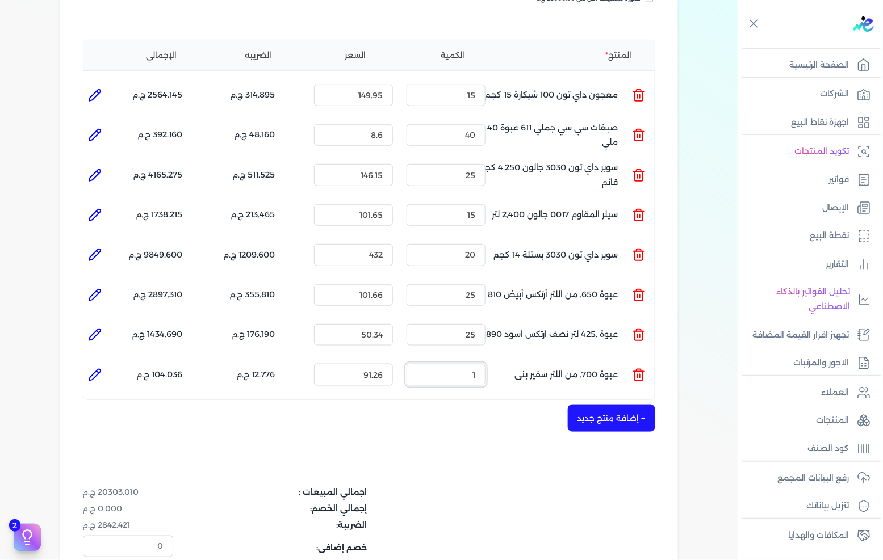
click at [474, 364] on input "1" at bounding box center [445, 375] width 79 height 22
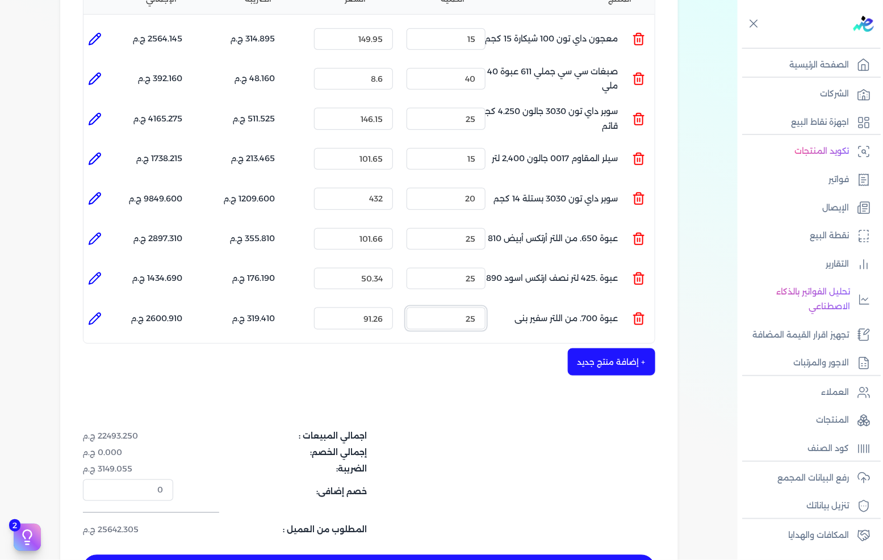
scroll to position [378, 0]
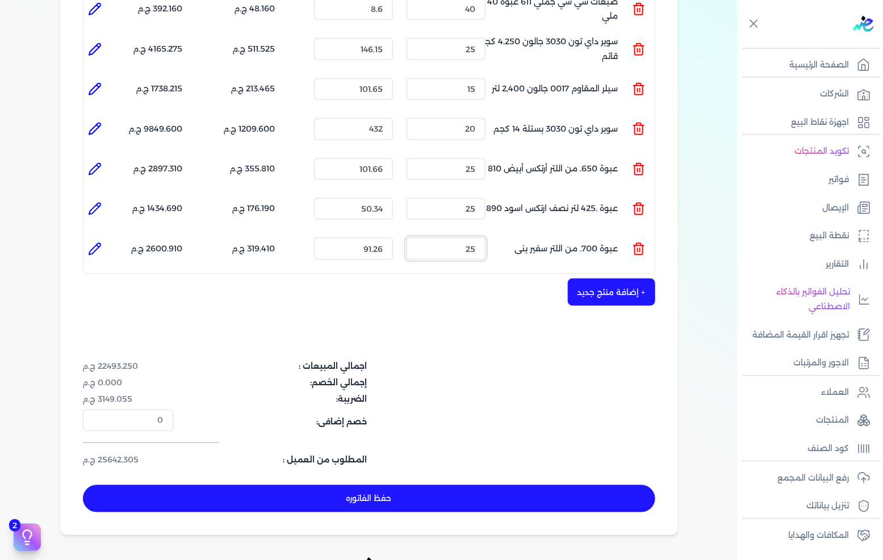
type input "25"
click at [445, 393] on dl "الضريبة: 3149.055 ج.م" at bounding box center [273, 399] width 381 height 12
click at [585, 279] on button "+ إضافة منتج جديد" at bounding box center [611, 292] width 87 height 27
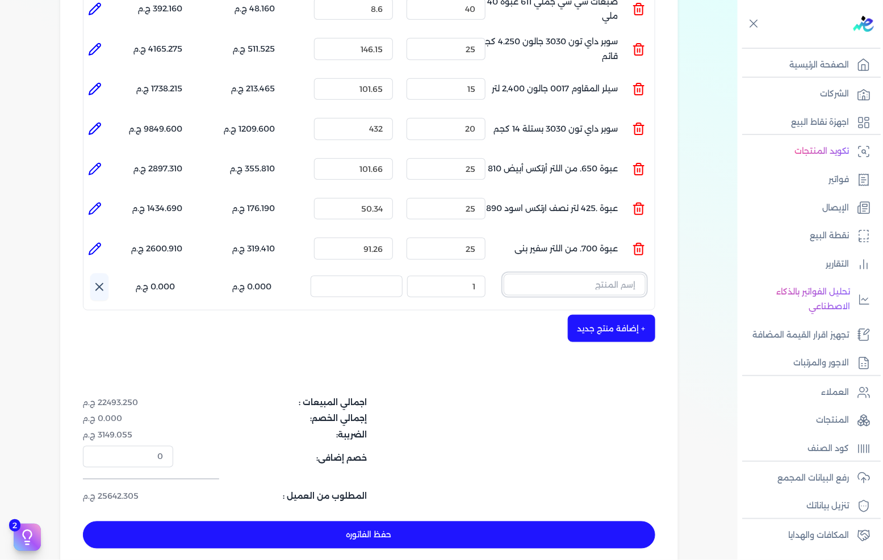
click at [560, 274] on input "text" at bounding box center [574, 285] width 142 height 22
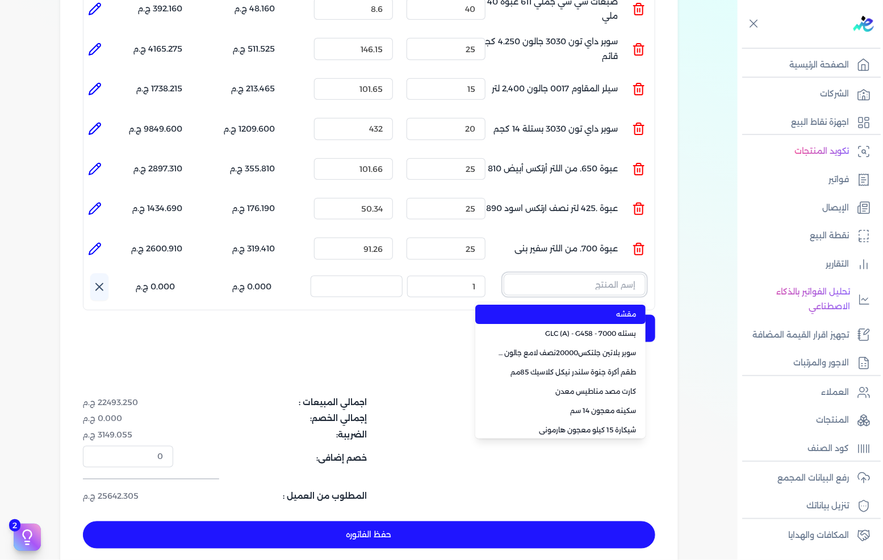
paste input "SAADA EMULSION WHITE 8 LTR"
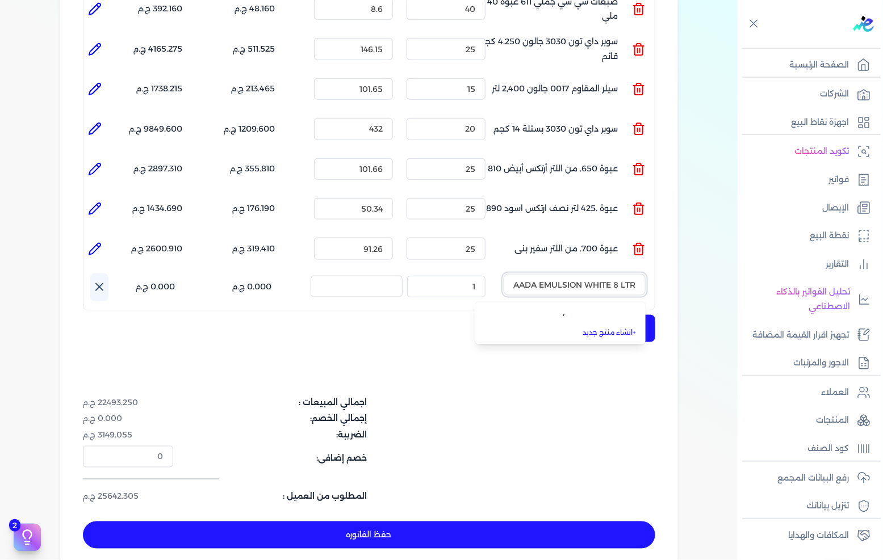
scroll to position [0, -4]
click at [553, 309] on span "SAADA EMULSION WHITE 5 3L" at bounding box center [567, 314] width 138 height 10
type input "SAADA EMULSION WHITE 5 3L"
click at [505, 274] on button "button" at bounding box center [513, 285] width 20 height 23
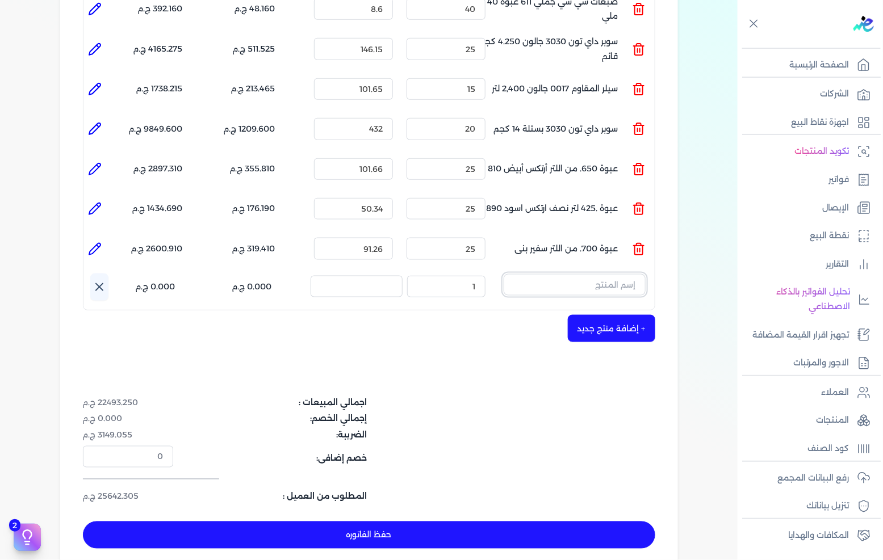
click at [566, 274] on input "text" at bounding box center [574, 285] width 142 height 22
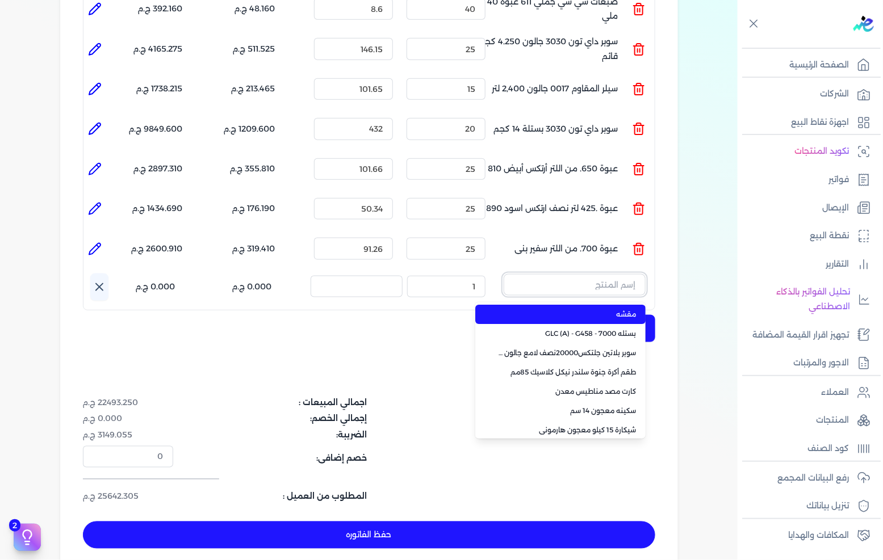
paste input "EL BREEMO HERO 15KG BAG"
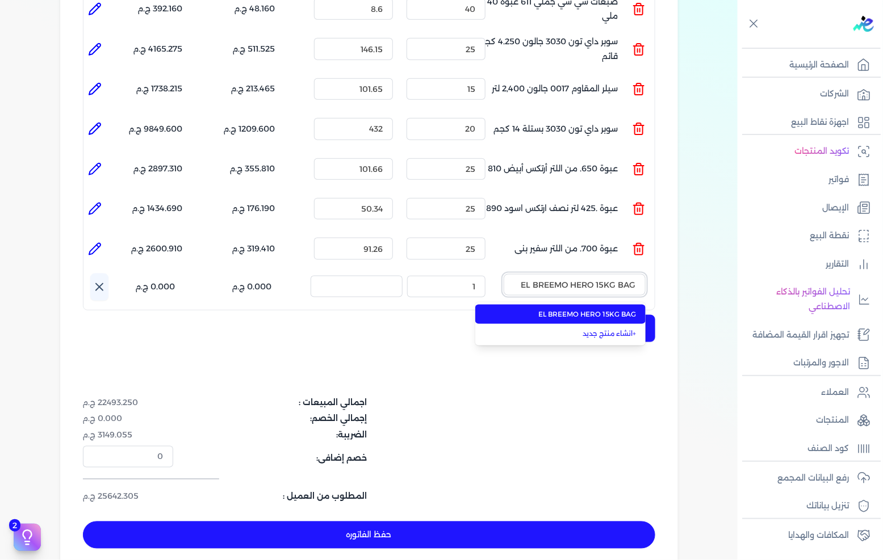
type input "EL BREEMO HERO 15KG BAG"
click at [536, 309] on span "EL BREEMO HERO 15KG BAG" at bounding box center [567, 314] width 138 height 10
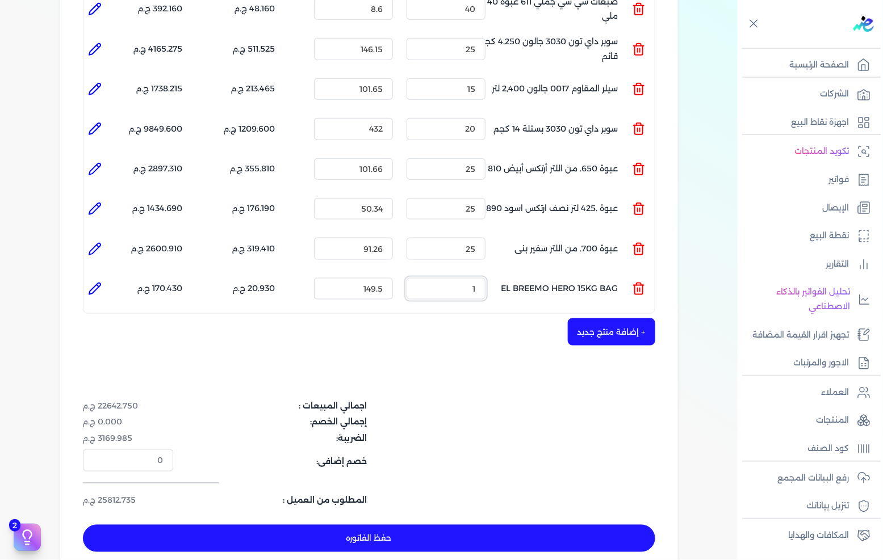
click at [453, 278] on input "1" at bounding box center [445, 289] width 79 height 22
type input "30"
click at [585, 318] on button "+ إضافة منتج جديد" at bounding box center [611, 331] width 87 height 27
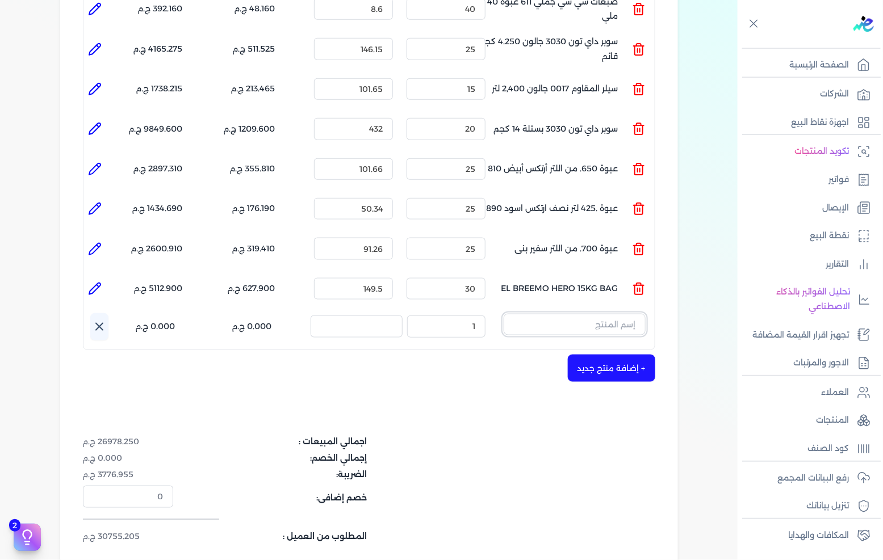
click at [557, 314] on input "text" at bounding box center [574, 325] width 142 height 22
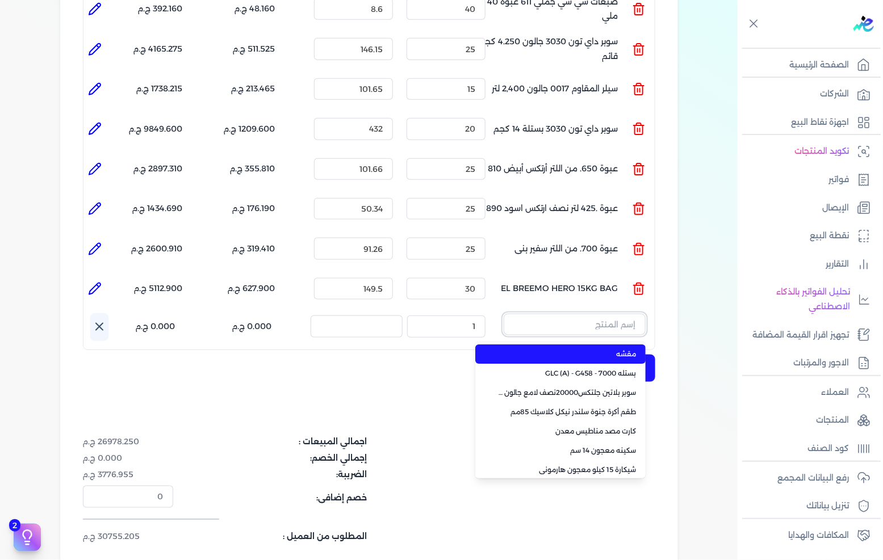
paste input "DECORA HERO CRYSTAL WHITE 14KG"
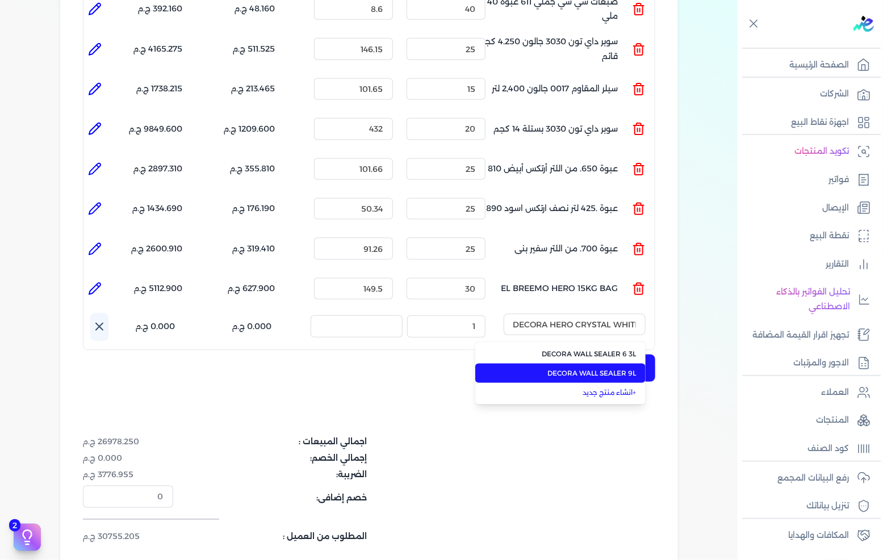
click at [552, 368] on span "DECORA WALL SEALER 9L" at bounding box center [567, 373] width 138 height 10
type input "DECORA WALL SEALER 9L"
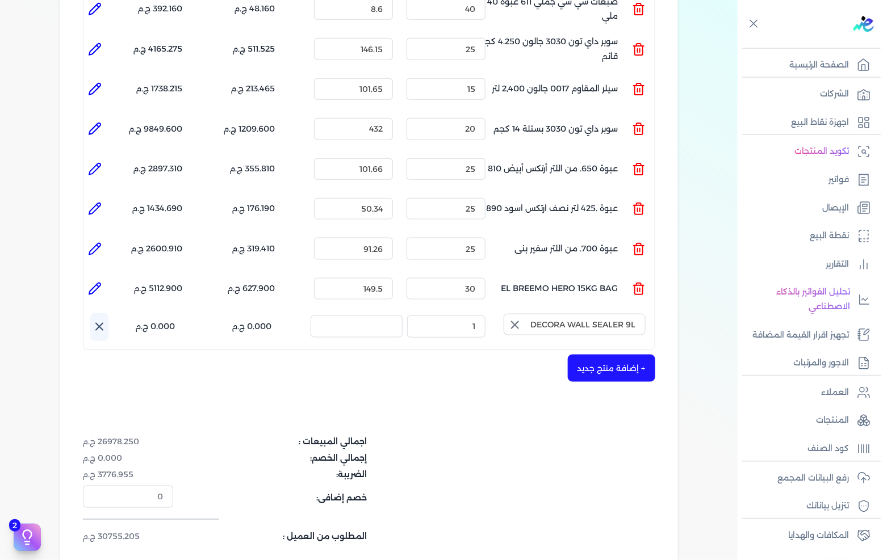
click at [518, 318] on icon "button" at bounding box center [515, 325] width 14 height 14
click at [570, 314] on input "text" at bounding box center [574, 325] width 142 height 22
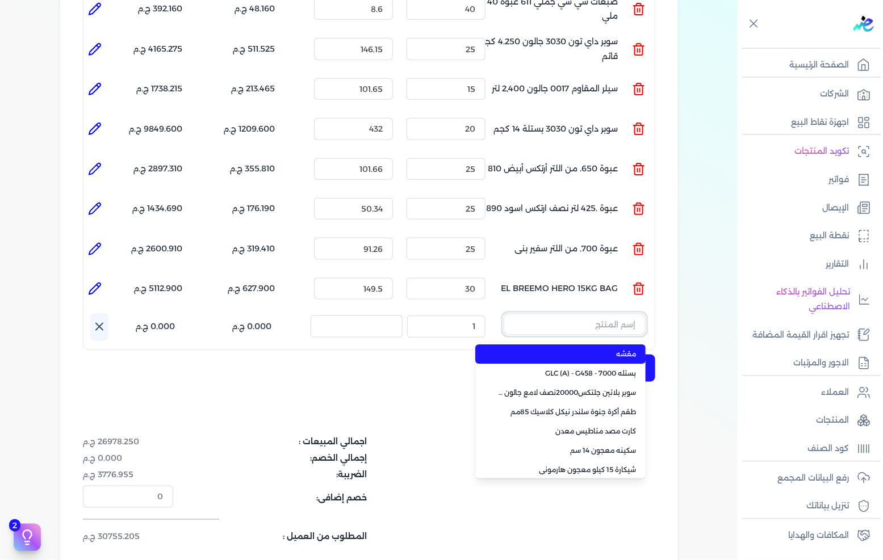
paste input "DECORA HERO CRYSTAL WHITE 14KG"
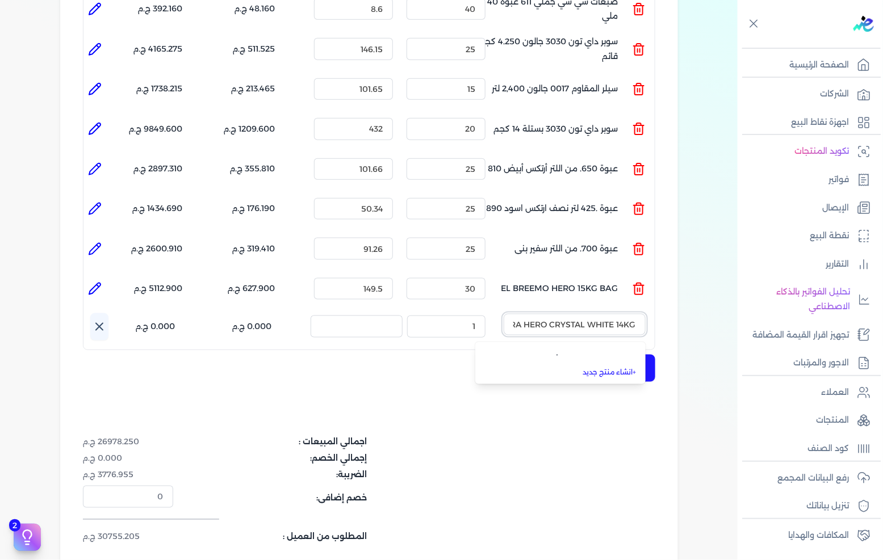
scroll to position [0, -26]
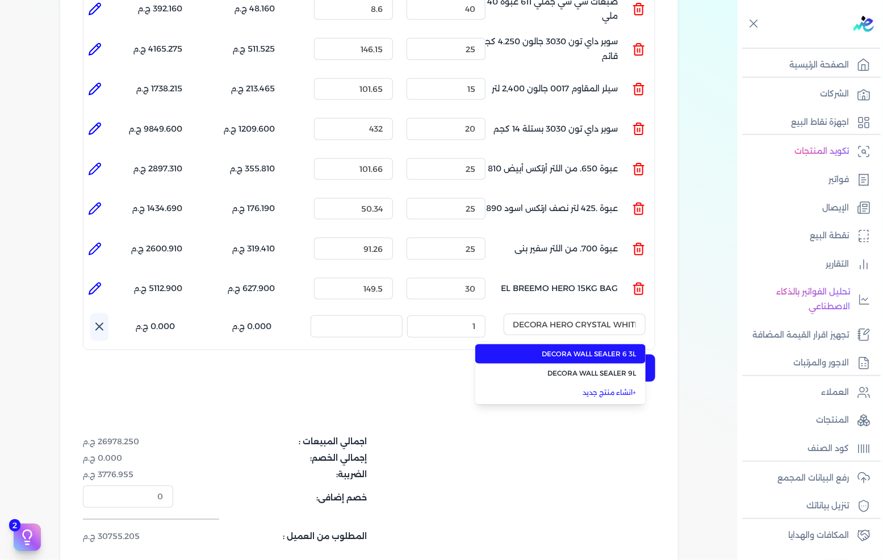
click at [555, 349] on span "DECORA WALL SEALER 6 3L" at bounding box center [567, 354] width 138 height 10
type input "DECORA WALL SEALER 6 3L"
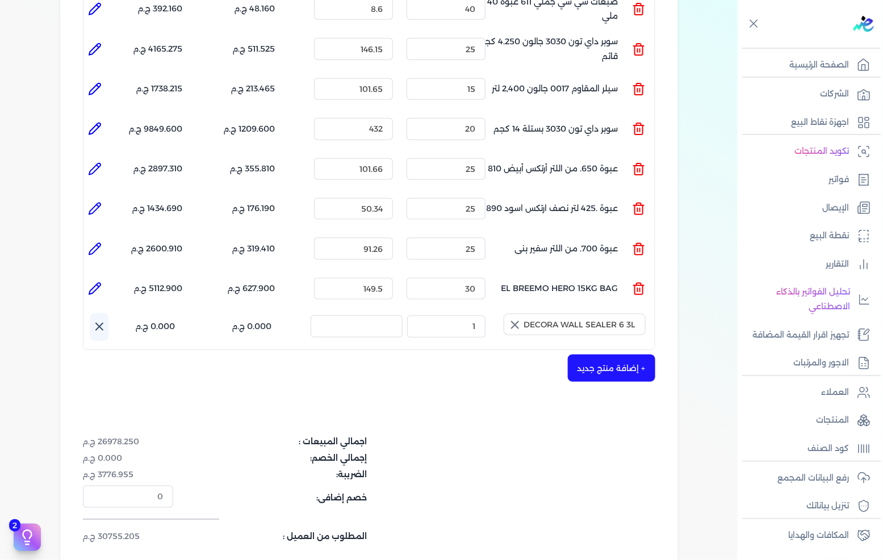
click at [517, 318] on icon "button" at bounding box center [515, 325] width 14 height 14
click at [545, 314] on input "text" at bounding box center [574, 325] width 142 height 22
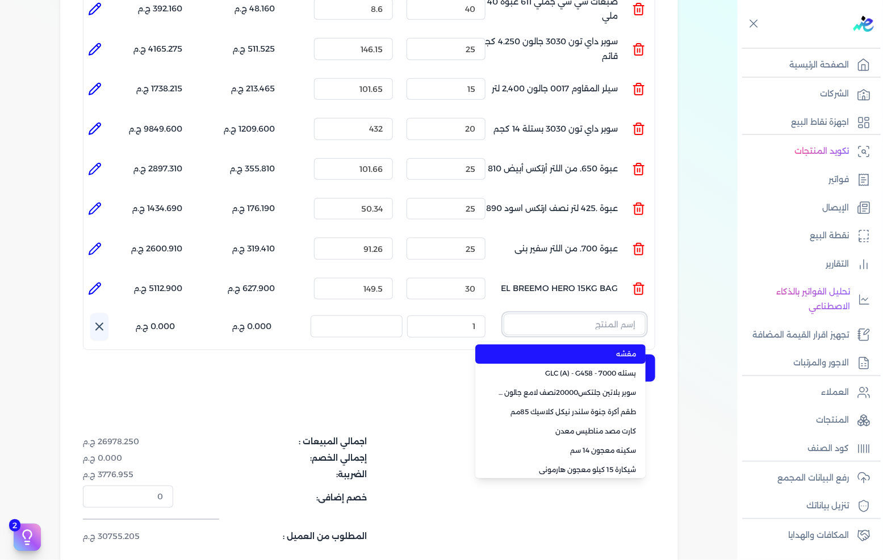
paste input "[PERSON_NAME] فينى وود 6 * 0.850 كجم قائم"
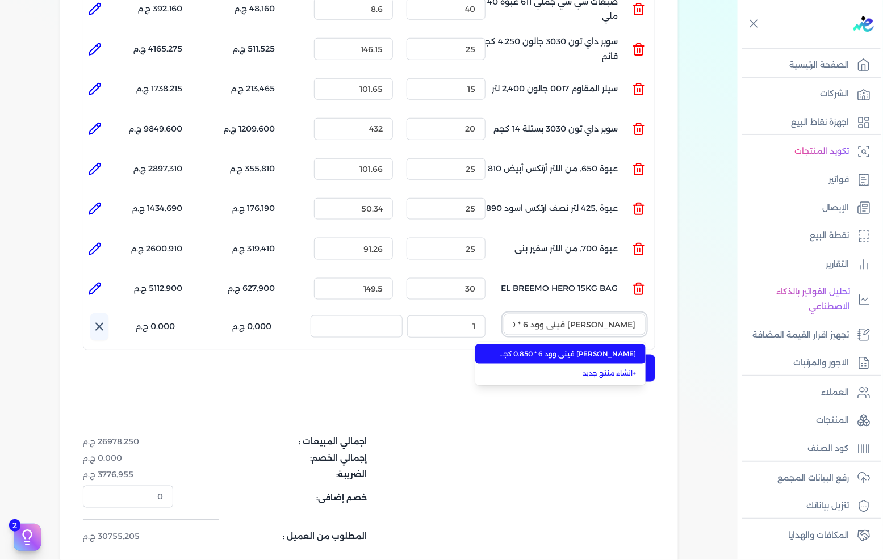
scroll to position [0, -2]
type input "[PERSON_NAME] فينى وود 6 * 0.850 كجم قائم"
click at [548, 349] on span "[PERSON_NAME] فينى وود 6 * 0.850 كجم قائم" at bounding box center [567, 354] width 138 height 10
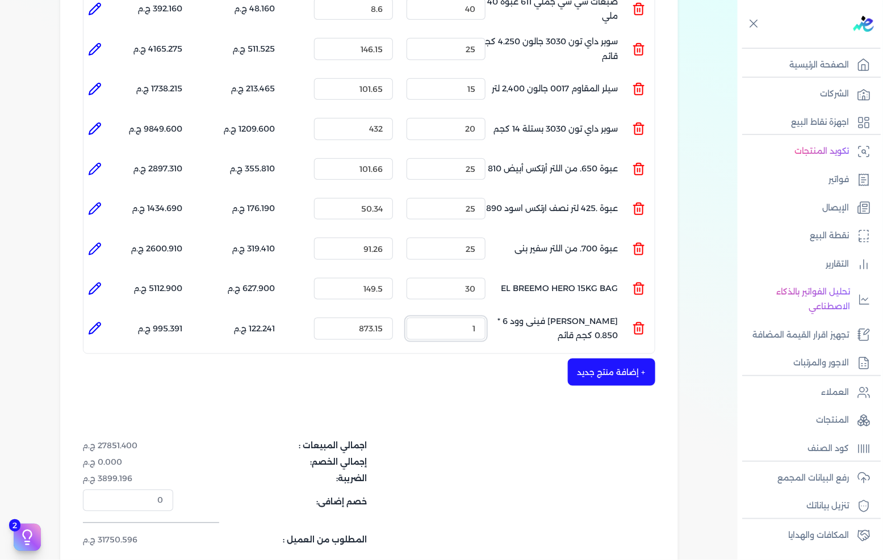
click at [463, 318] on input "1" at bounding box center [445, 329] width 79 height 22
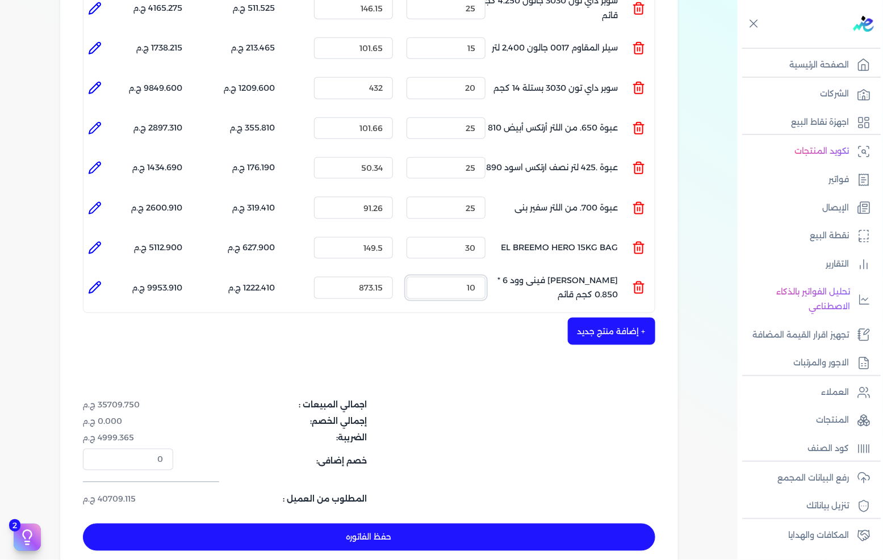
scroll to position [441, 0]
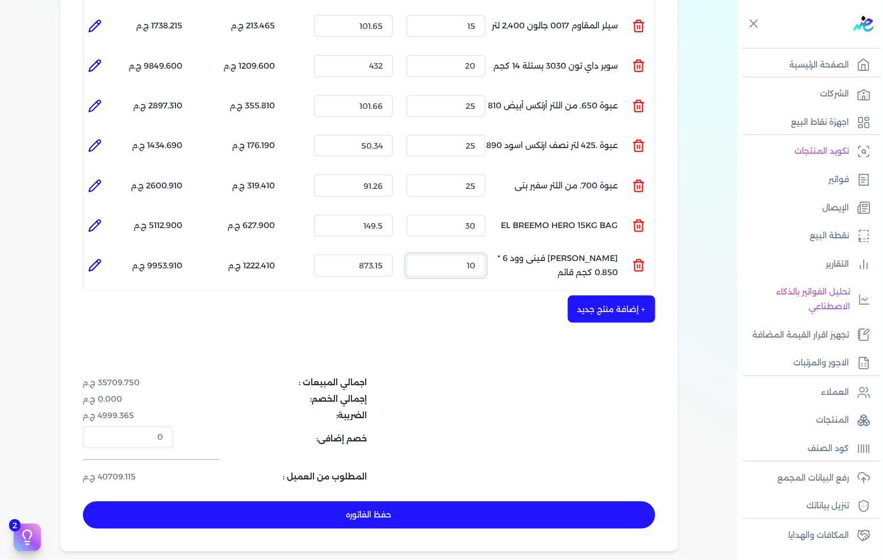
type input "10"
click at [603, 296] on button "+ إضافة منتج جديد" at bounding box center [611, 309] width 87 height 27
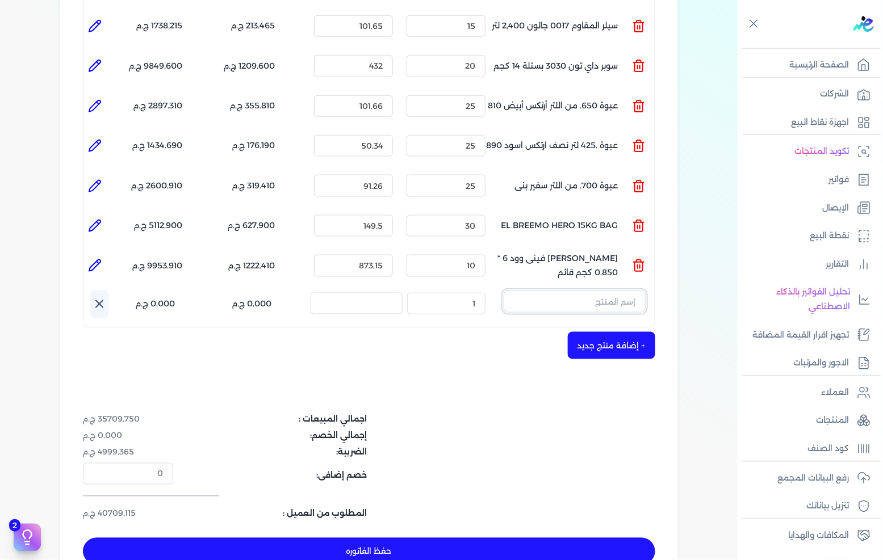
click at [541, 291] on input "text" at bounding box center [574, 302] width 142 height 22
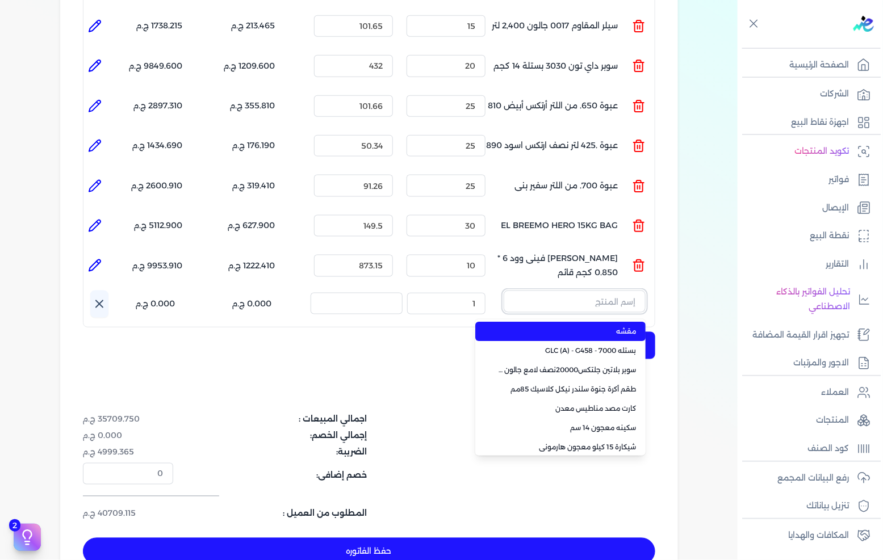
paste input "لحام رخام جيل فاست 6*0.870 كجم بالمصلب"
type input "لحام رخام جيل فاست 6*0.870 كجم بالمصلب"
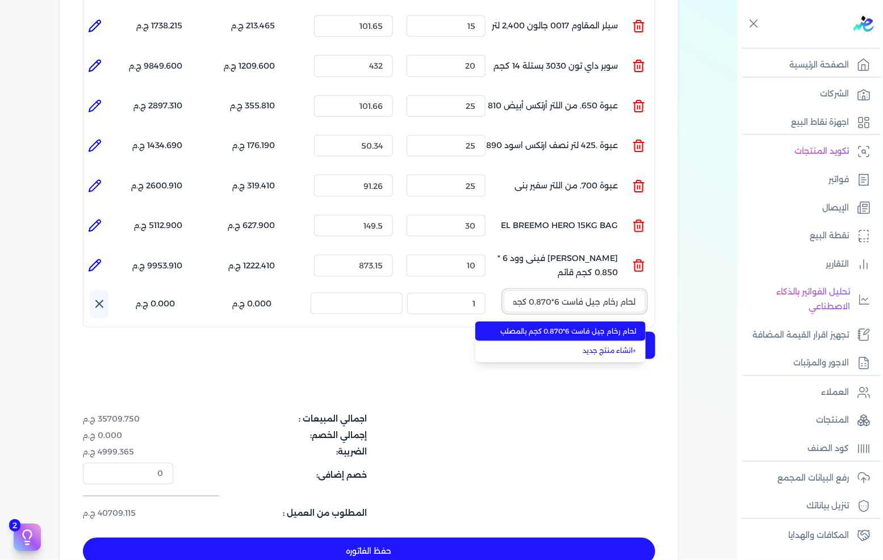
scroll to position [0, -36]
click at [575, 326] on span "لحام رخام جيل فاست 6*0.870 كجم بالمصلب" at bounding box center [567, 331] width 138 height 10
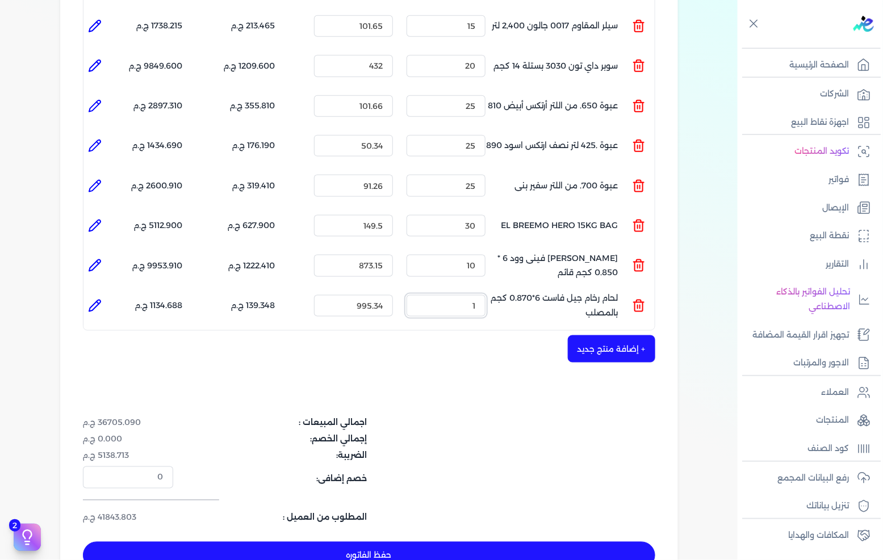
click at [468, 295] on input "1" at bounding box center [445, 306] width 79 height 22
type input "15"
click at [634, 299] on icon at bounding box center [639, 306] width 14 height 14
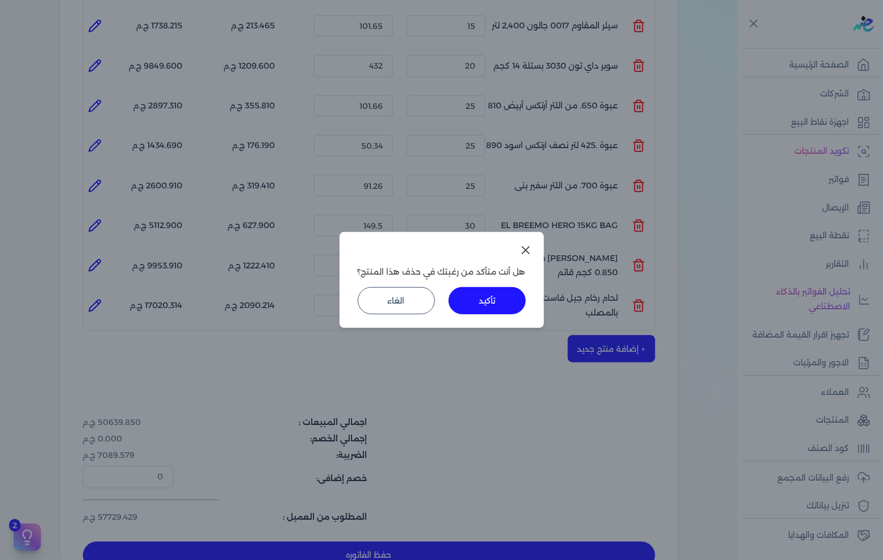
click at [489, 303] on button "تأكيد" at bounding box center [486, 300] width 77 height 27
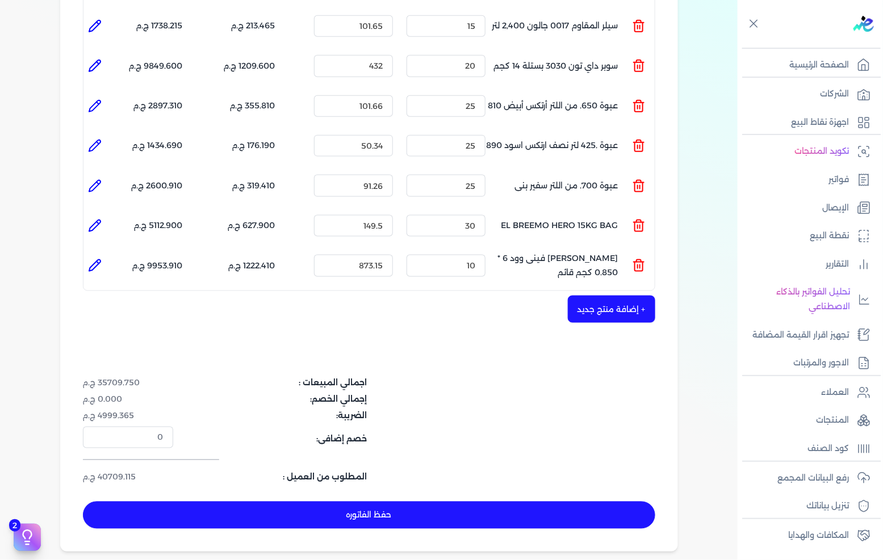
click at [609, 296] on button "+ إضافة منتج جديد" at bounding box center [611, 309] width 87 height 27
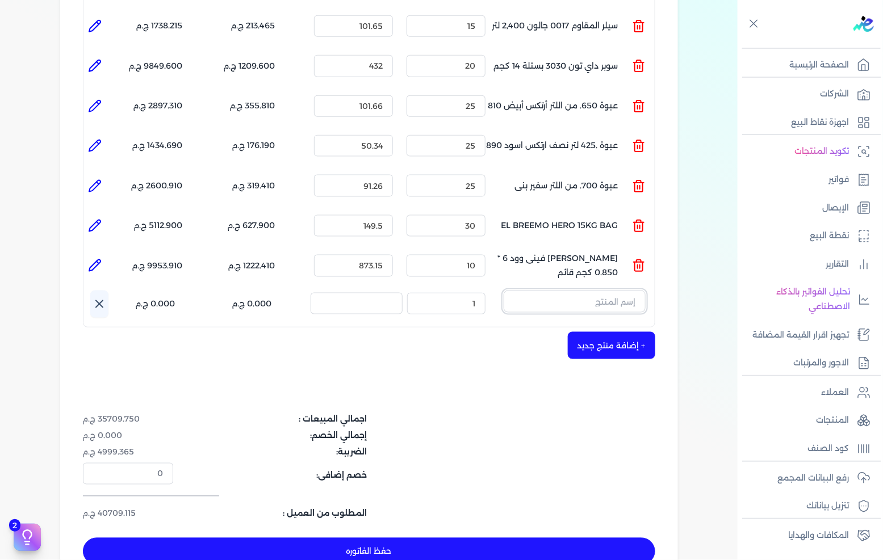
click at [564, 291] on input "text" at bounding box center [574, 302] width 142 height 22
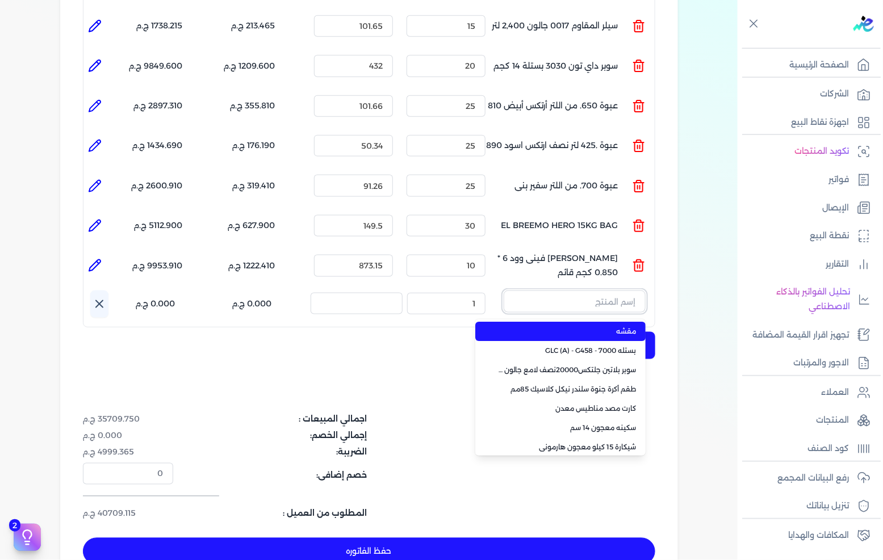
paste input "BOND 2000 Base A Gallon(N)"
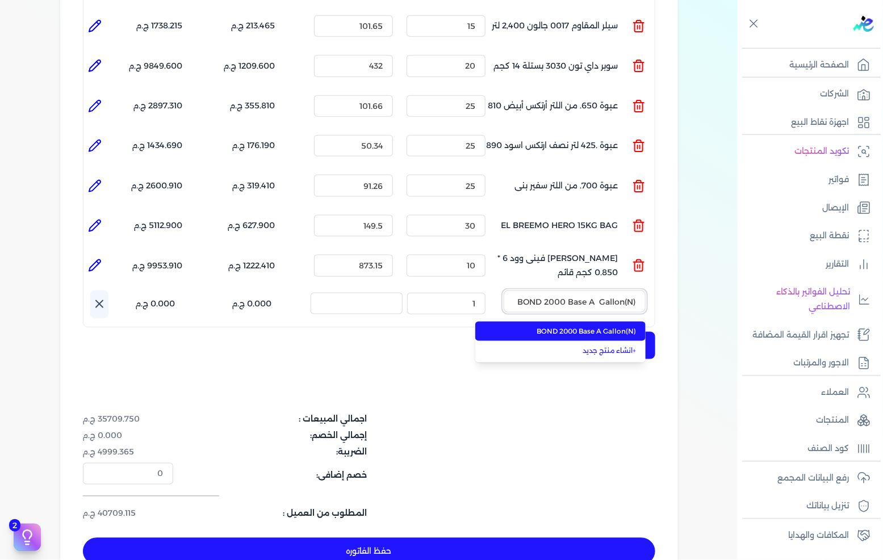
type input "BOND 2000 Base A Gallon(N)"
click at [545, 326] on span "BOND 2000 Base A Gallon(N)" at bounding box center [567, 331] width 138 height 10
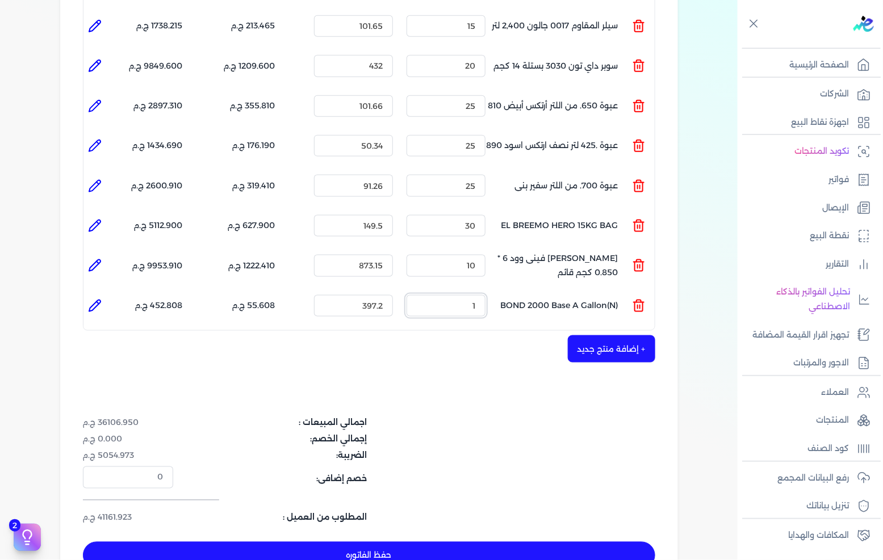
click at [459, 295] on input "1" at bounding box center [445, 306] width 79 height 22
type input "25"
click at [611, 335] on button "+ إضافة منتج جديد" at bounding box center [611, 348] width 87 height 27
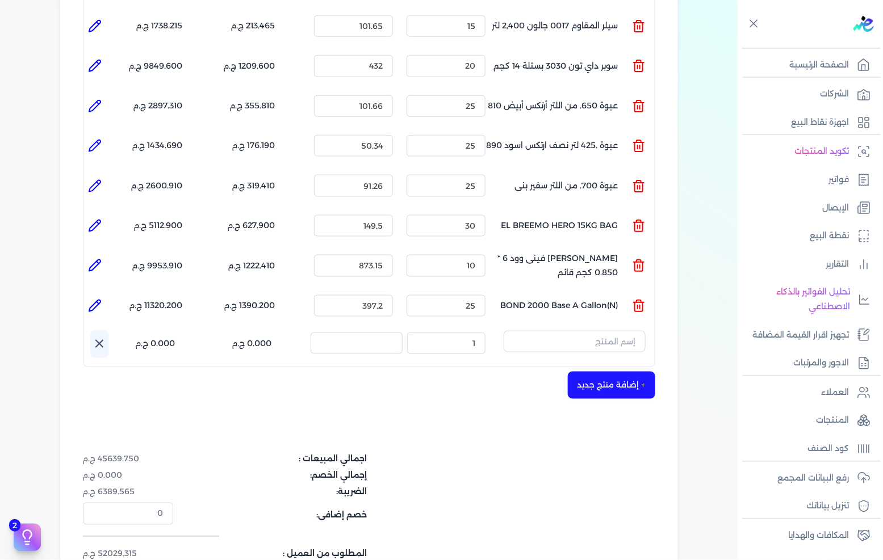
click at [649, 291] on ul "المنتج : BOND 2000 Base A Gallon(N) الكمية : 25 السعر : 397.2 الضريبه : 1390.20…" at bounding box center [368, 306] width 571 height 31
click at [637, 305] on line at bounding box center [637, 306] width 0 height 3
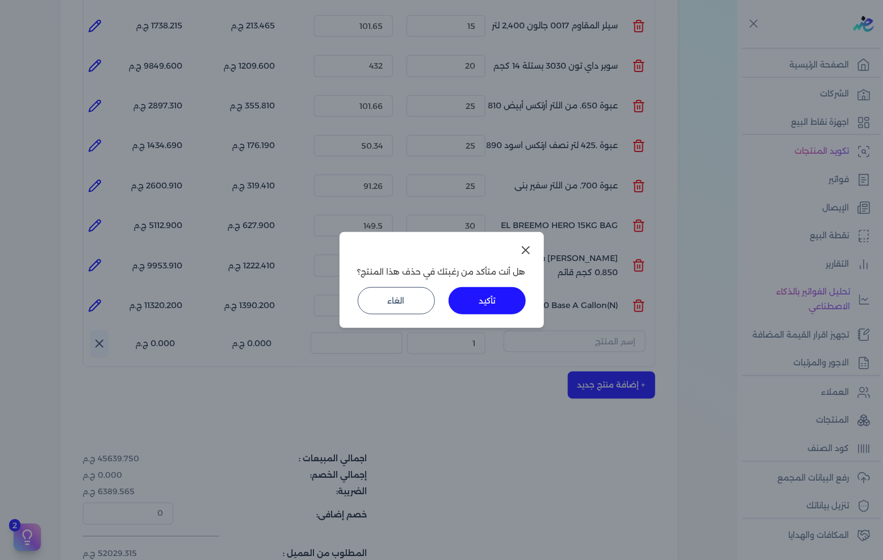
click at [491, 295] on button "تأكيد" at bounding box center [486, 300] width 77 height 27
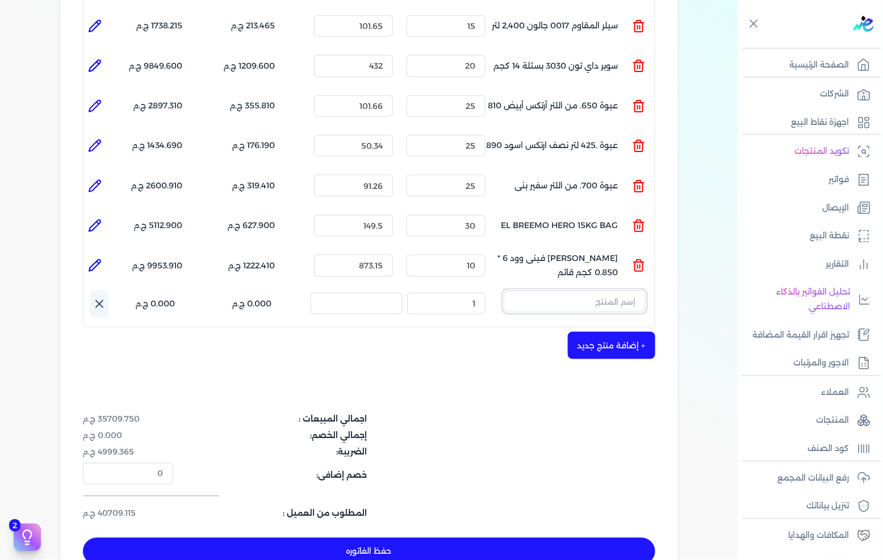
click at [586, 291] on input "text" at bounding box center [574, 302] width 142 height 22
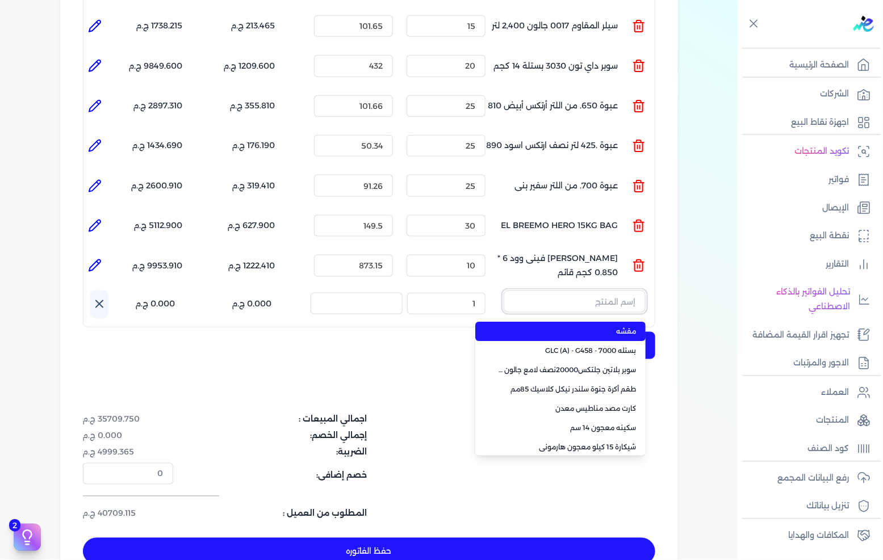
paste input "Latex wall Putty can"
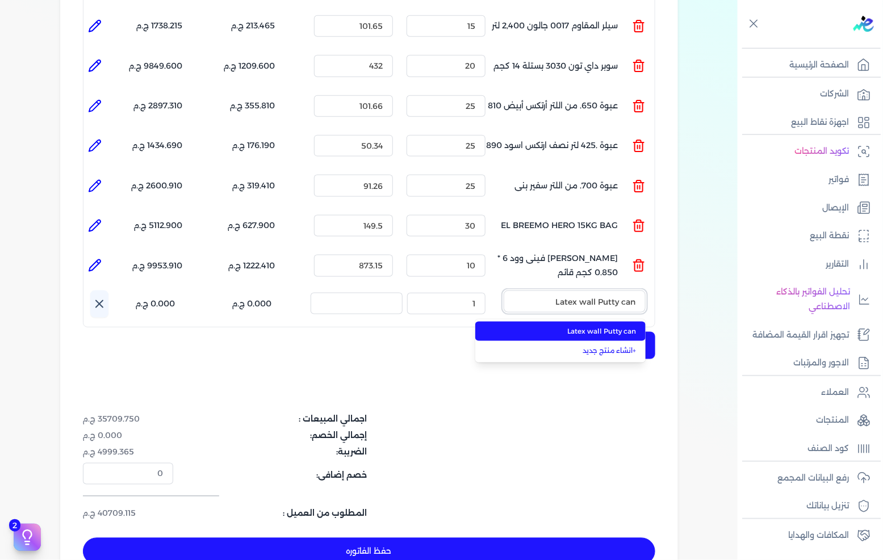
type input "Latex wall Putty can"
click at [551, 326] on span "Latex wall Putty can" at bounding box center [567, 331] width 138 height 10
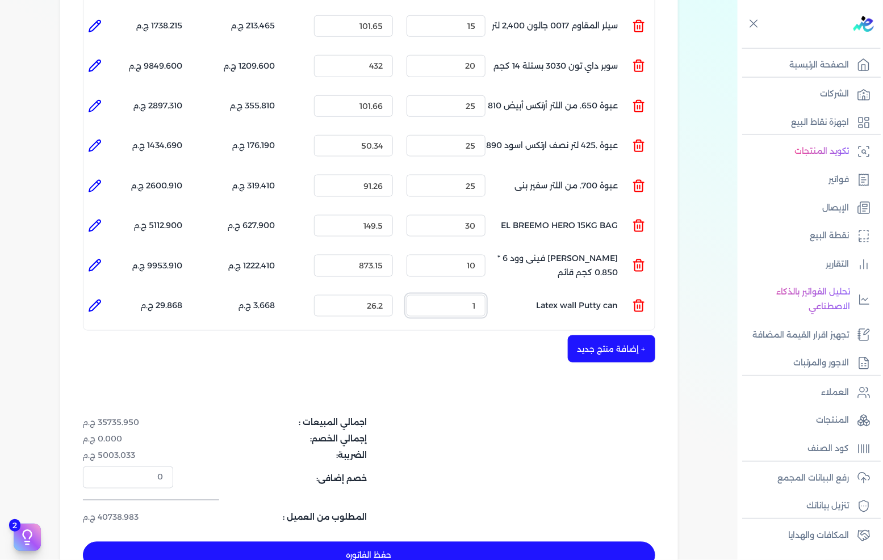
click at [453, 295] on input "1" at bounding box center [445, 306] width 79 height 22
click at [608, 335] on button "+ إضافة منتج جديد" at bounding box center [611, 348] width 87 height 27
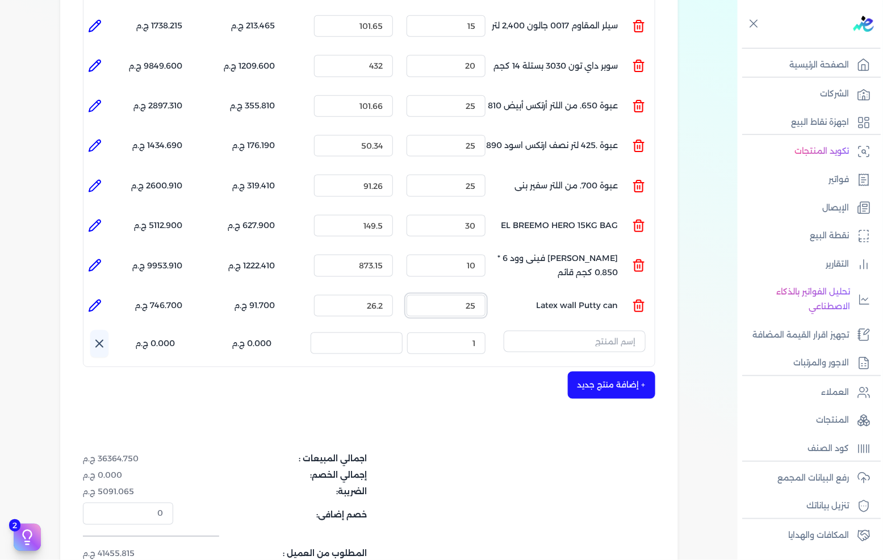
click at [481, 295] on input "25" at bounding box center [445, 306] width 79 height 22
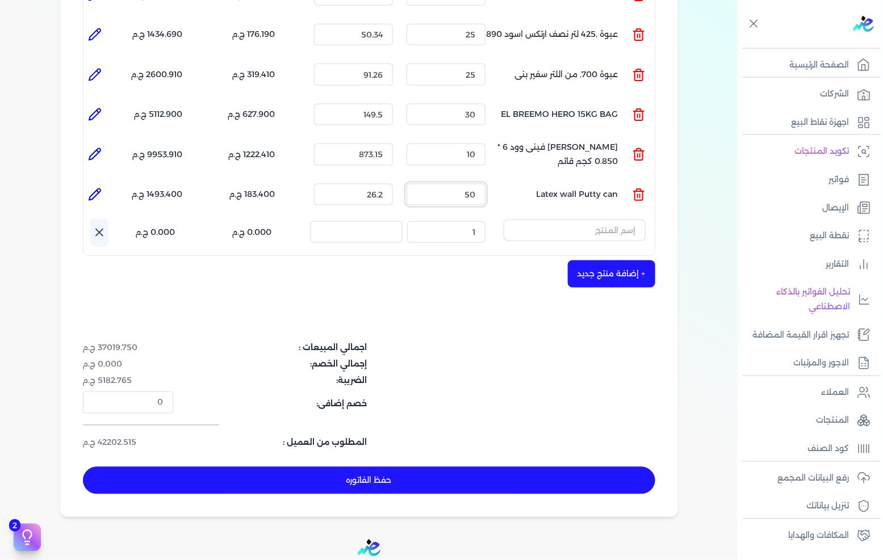
scroll to position [568, 0]
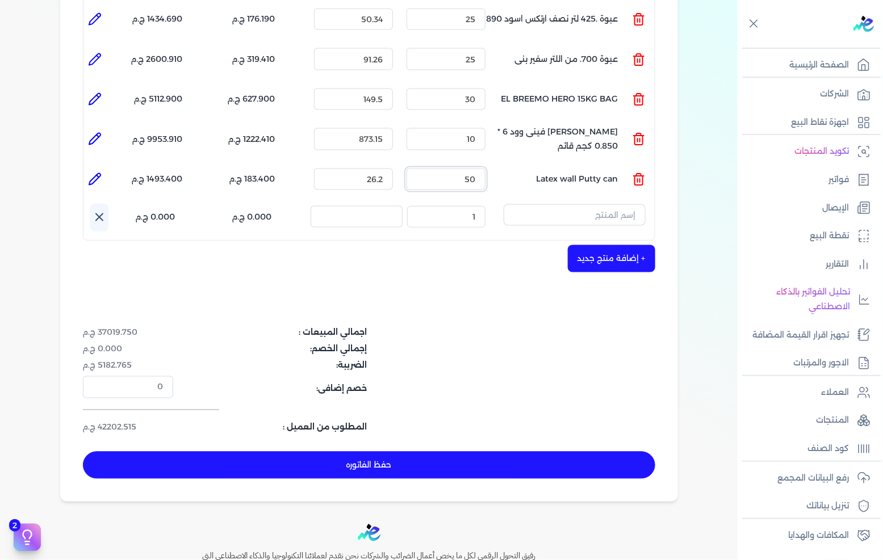
type input "50"
click at [570, 204] on input "text" at bounding box center [574, 215] width 142 height 22
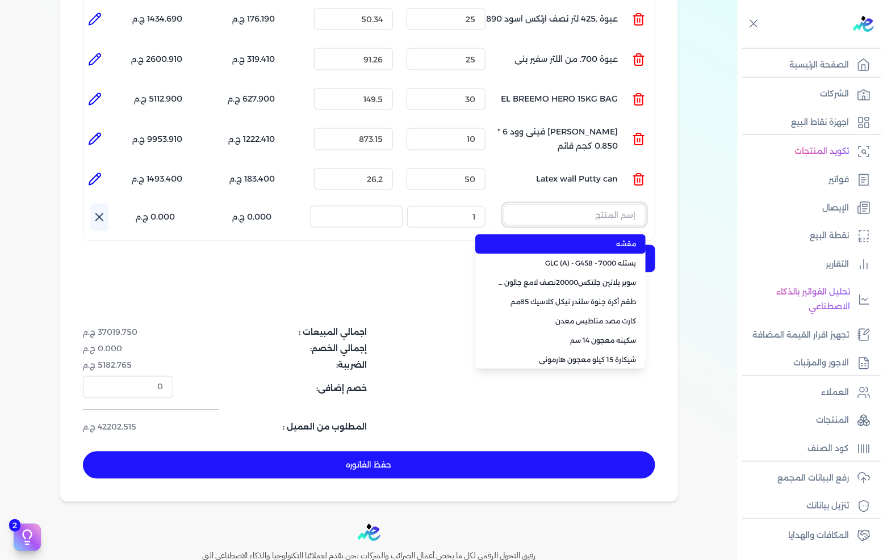
paste input "Flexi putty bag"
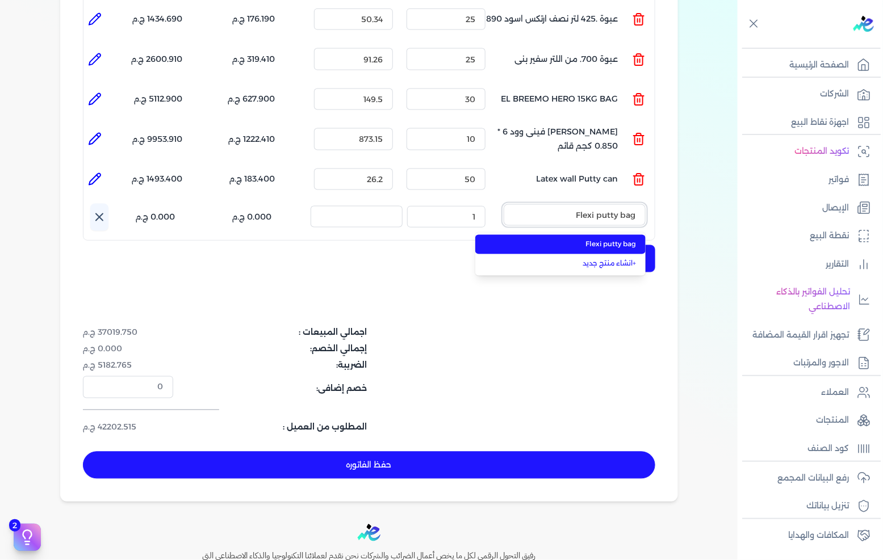
type input "Flexi putty bag"
click at [549, 240] on span "Flexi putty bag" at bounding box center [567, 245] width 138 height 10
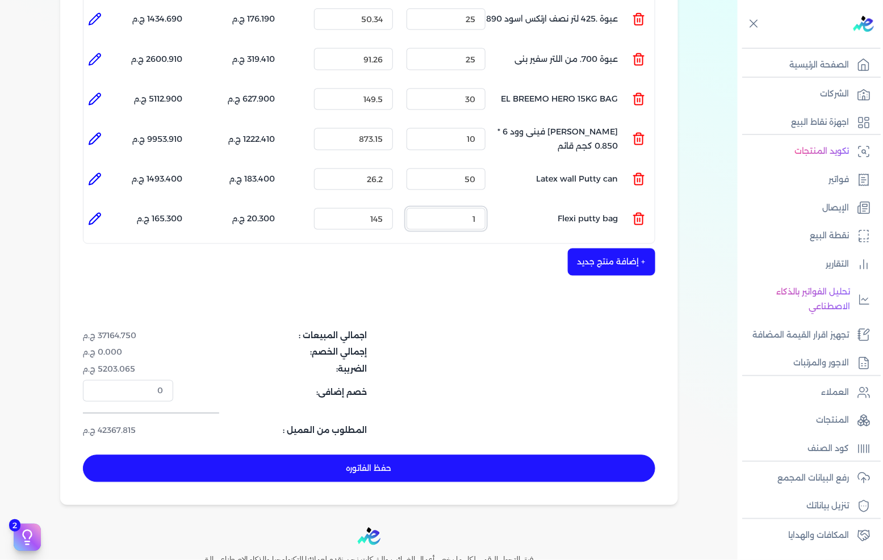
click at [469, 208] on input "1" at bounding box center [445, 219] width 79 height 22
type input "50"
click at [611, 249] on button "+ إضافة منتج جديد" at bounding box center [611, 262] width 87 height 27
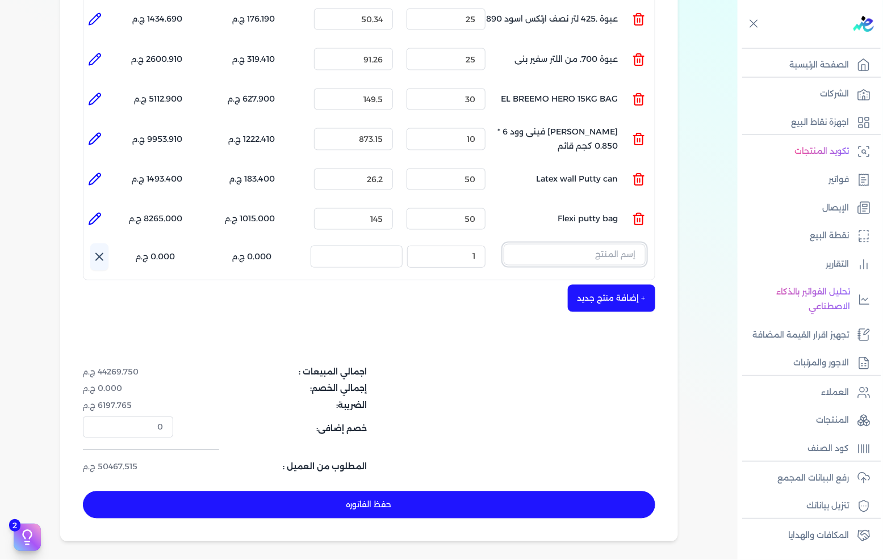
click at [591, 244] on input "text" at bounding box center [574, 255] width 142 height 22
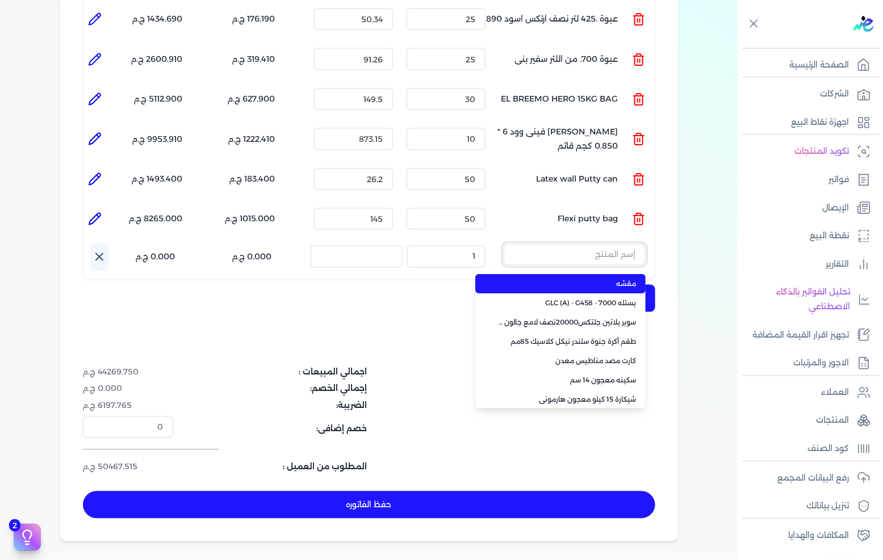
paste input "سيتوكس يو أبيض شيكارة 50 كجم"
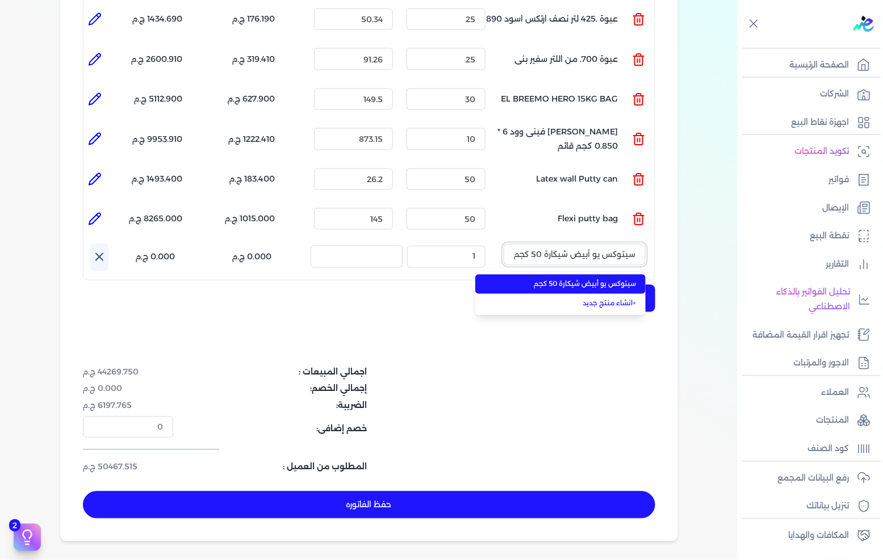
type input "سيتوكس يو أبيض شيكارة 50 كجم"
click at [574, 279] on span "سيتوكس يو أبيض شيكارة 50 كجم" at bounding box center [567, 284] width 138 height 10
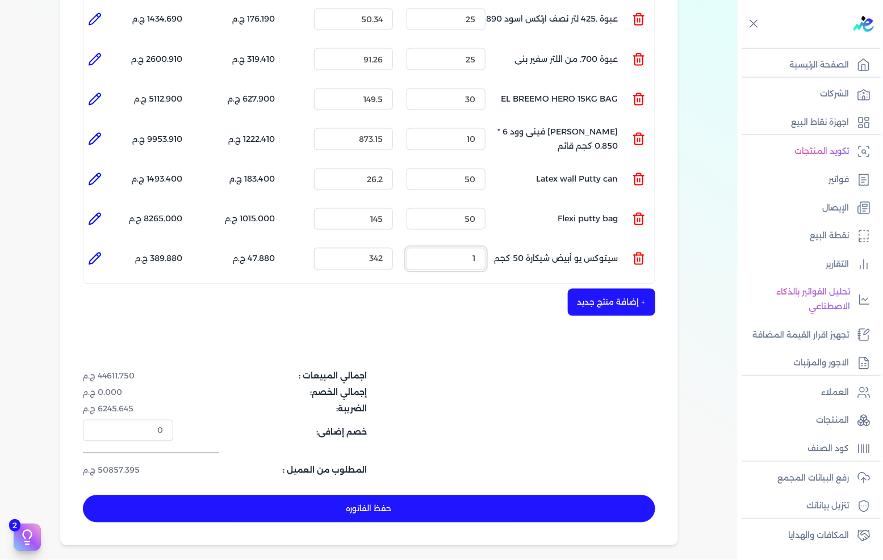
click at [467, 248] on input "1" at bounding box center [445, 259] width 79 height 22
click at [460, 248] on input "60" at bounding box center [445, 259] width 79 height 22
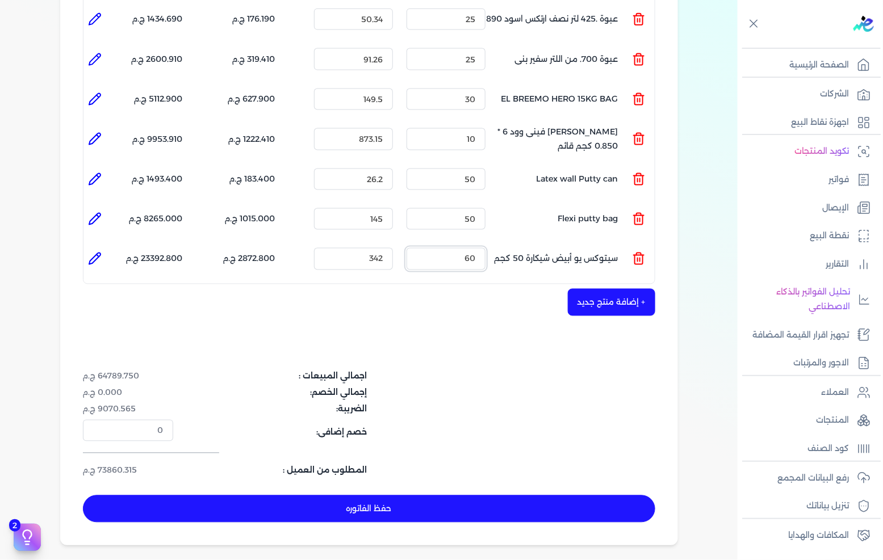
click at [460, 248] on input "60" at bounding box center [445, 259] width 79 height 22
click at [458, 248] on input "45" at bounding box center [445, 259] width 79 height 22
click at [459, 248] on input "30" at bounding box center [445, 259] width 79 height 22
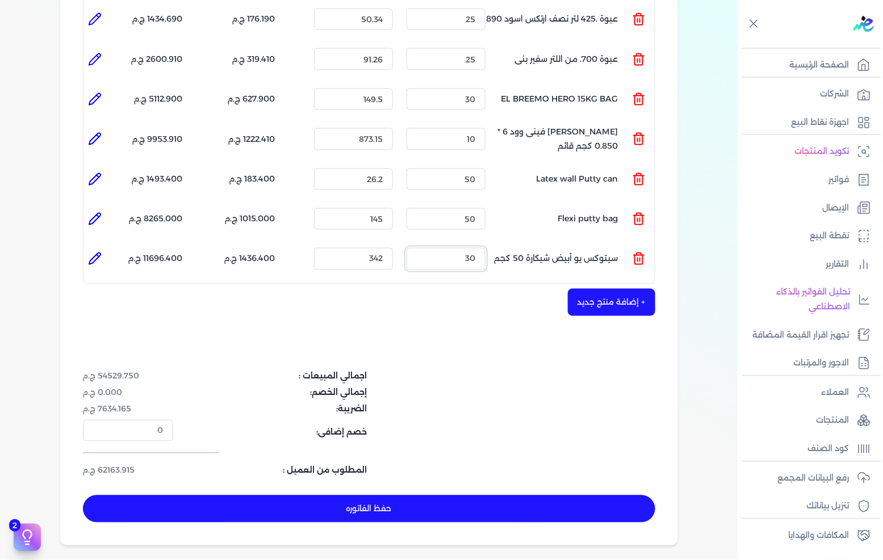
click at [459, 248] on input "30" at bounding box center [445, 259] width 79 height 22
click at [485, 289] on div "+ إضافة منتج جديد" at bounding box center [369, 302] width 572 height 27
click at [460, 248] on input "25" at bounding box center [445, 259] width 79 height 22
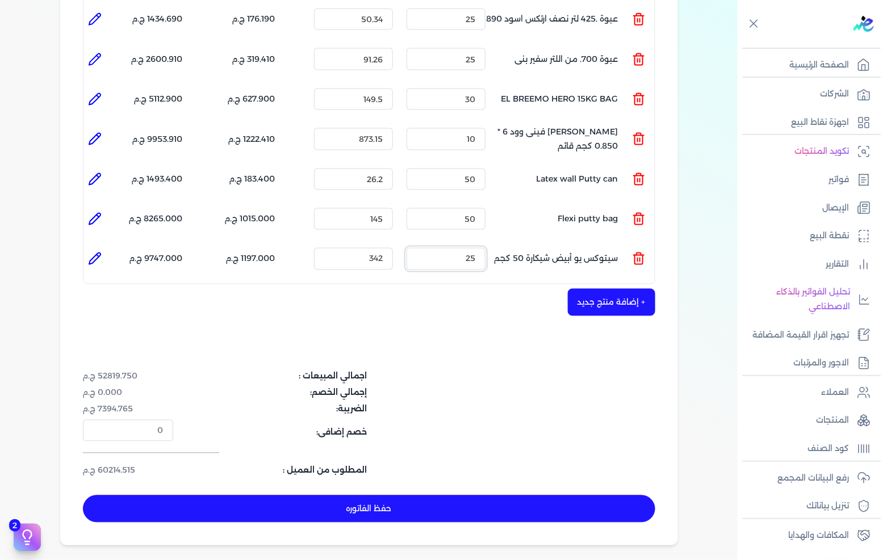
click at [460, 248] on input "25" at bounding box center [445, 259] width 79 height 22
click at [460, 248] on input "22" at bounding box center [445, 259] width 79 height 22
click at [460, 248] on input "23" at bounding box center [445, 259] width 79 height 22
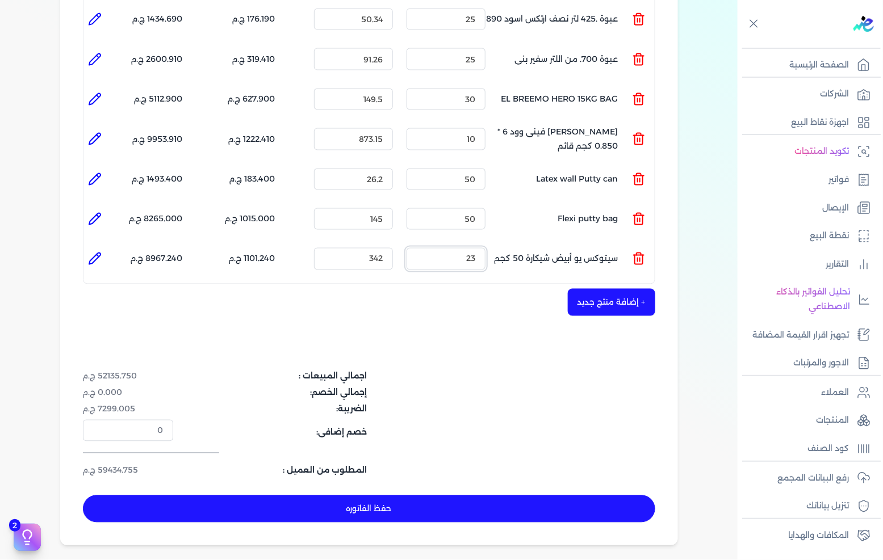
click at [460, 248] on input "23" at bounding box center [445, 259] width 79 height 22
click at [449, 248] on input "24" at bounding box center [445, 259] width 79 height 22
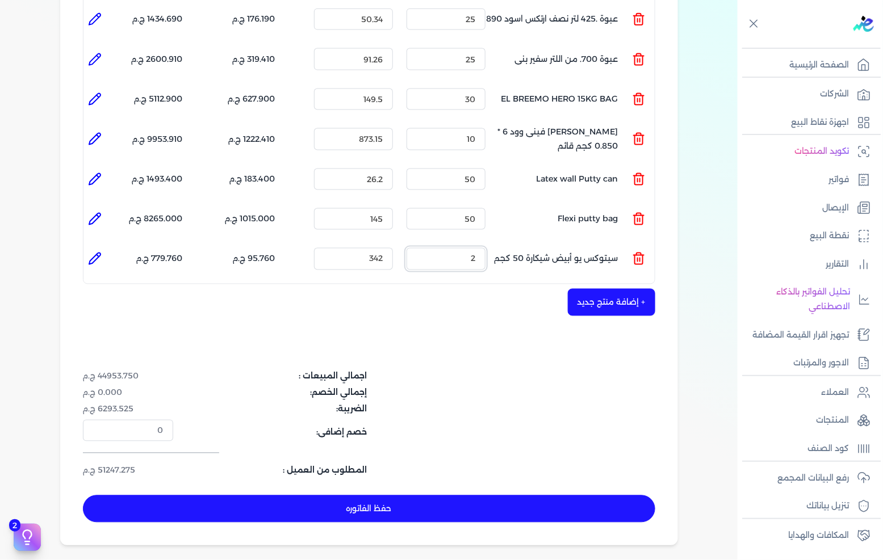
type input "25"
click at [463, 347] on div "شركه الاخوه الثلاثة فتحى السيد على [PERSON_NAME] 288849477 رقم الفاتورة 13590 ف…" at bounding box center [368, 37] width 617 height 1018
click at [455, 208] on input "50" at bounding box center [445, 219] width 79 height 22
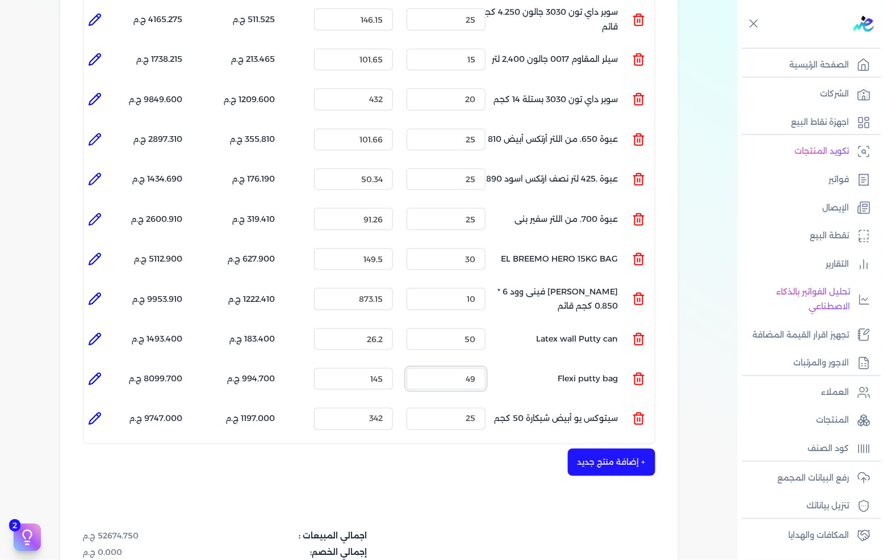
scroll to position [378, 0]
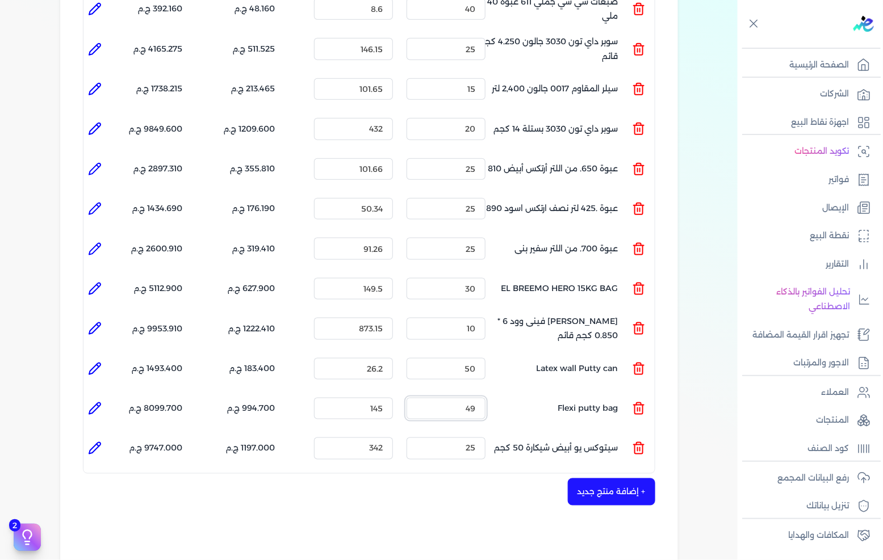
type input "49"
click at [466, 198] on input "25" at bounding box center [445, 209] width 79 height 22
type input "24"
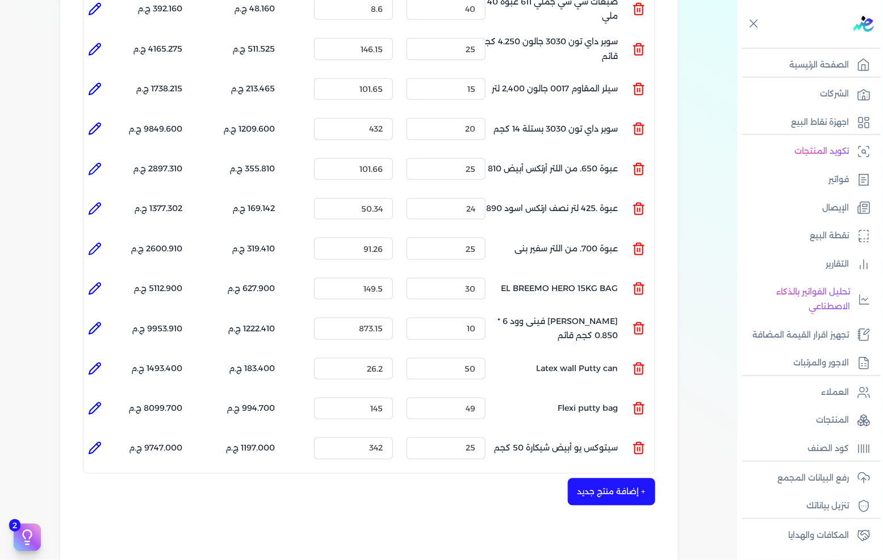
click at [416, 491] on div "شركه الاخوه الثلاثة فتحى السيد على [PERSON_NAME] 288849477 رقم الفاتورة 13590 ف…" at bounding box center [368, 226] width 617 height 1018
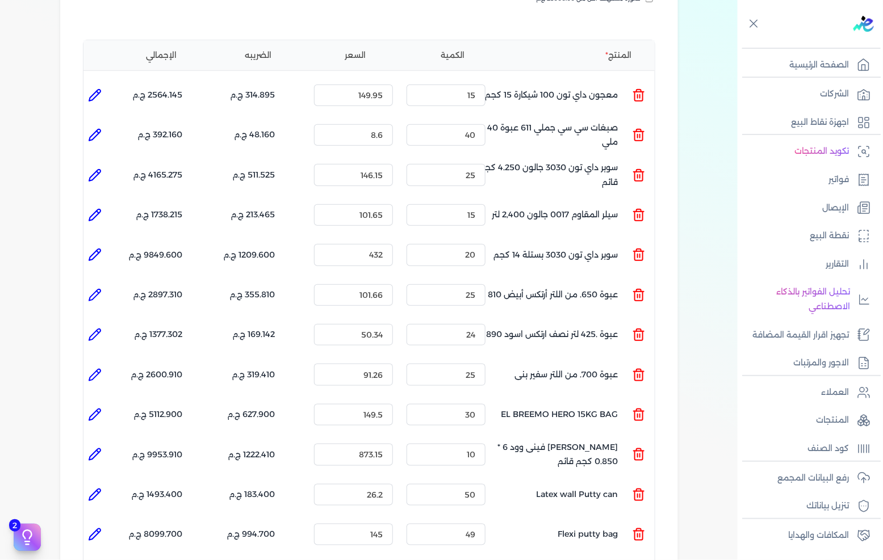
scroll to position [189, 0]
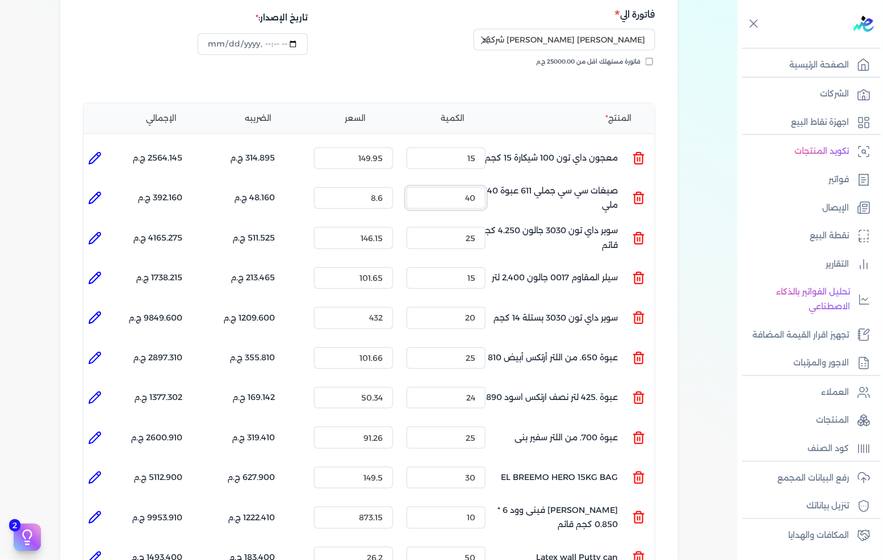
click at [458, 187] on input "40" at bounding box center [445, 198] width 79 height 22
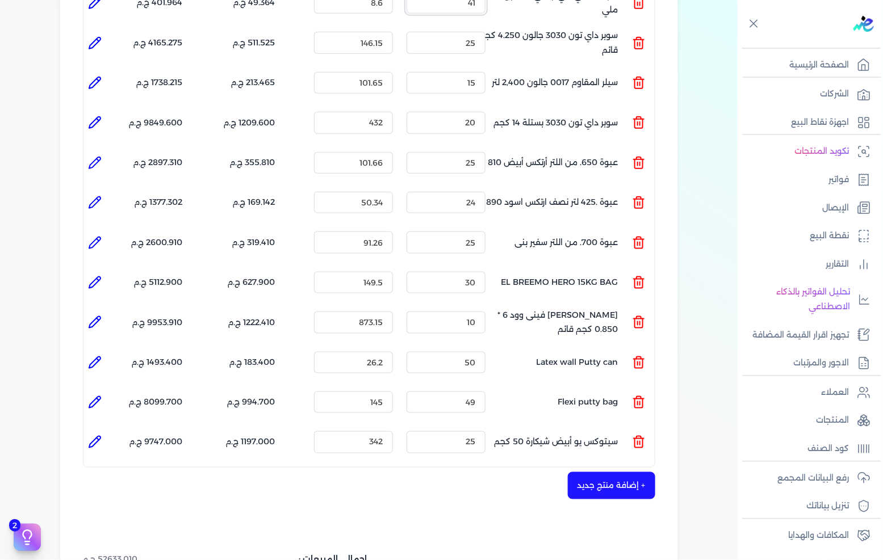
scroll to position [504, 0]
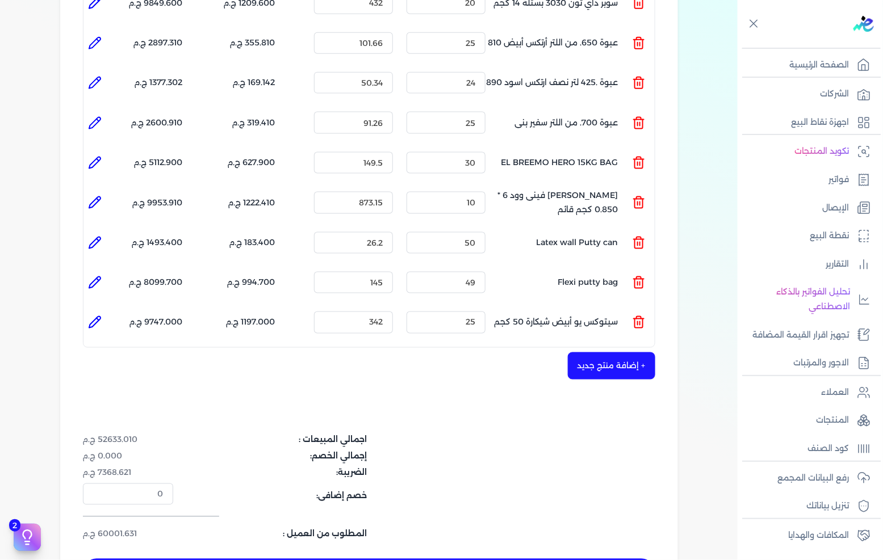
type input "41"
click at [473, 389] on div "شركه الاخوه الثلاثة فتحى السيد على [PERSON_NAME] 288849477 رقم الفاتورة 13590 ف…" at bounding box center [368, 100] width 617 height 1018
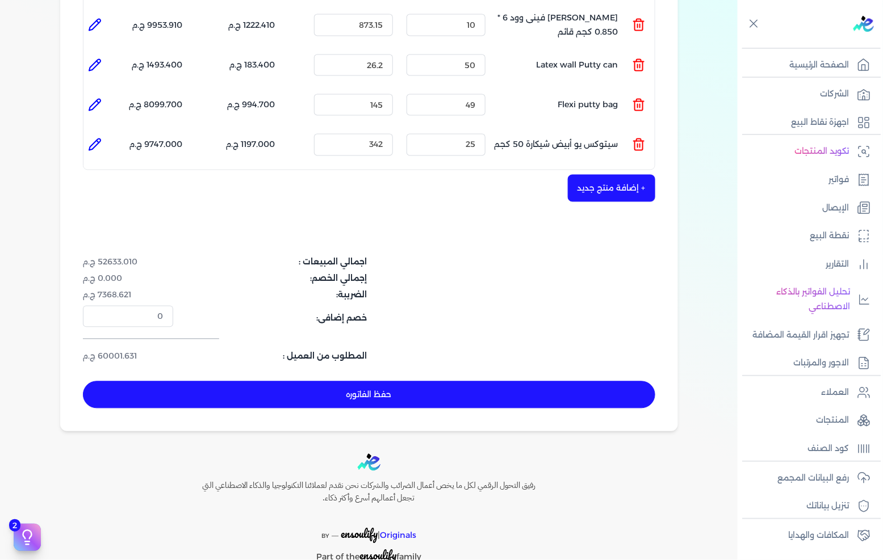
scroll to position [694, 0]
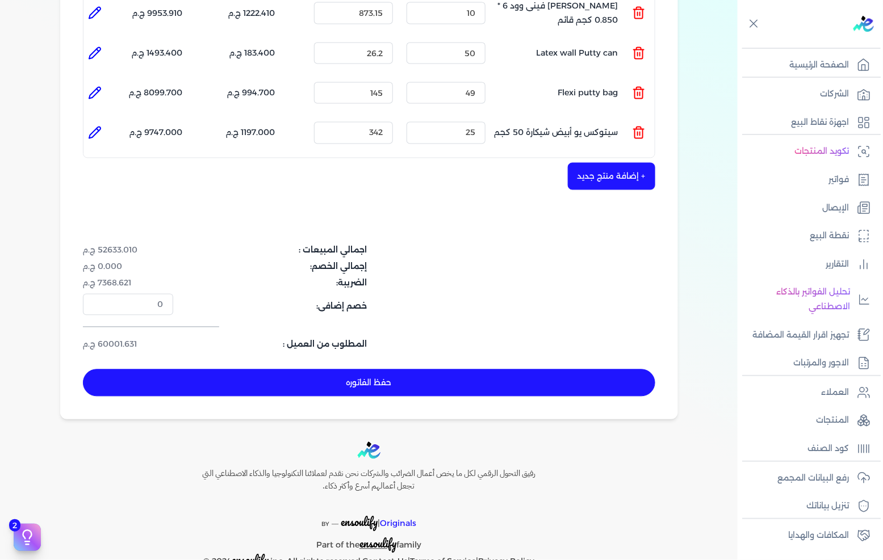
click at [416, 369] on button "حفظ الفاتوره" at bounding box center [369, 382] width 572 height 27
type input "[DATE]"
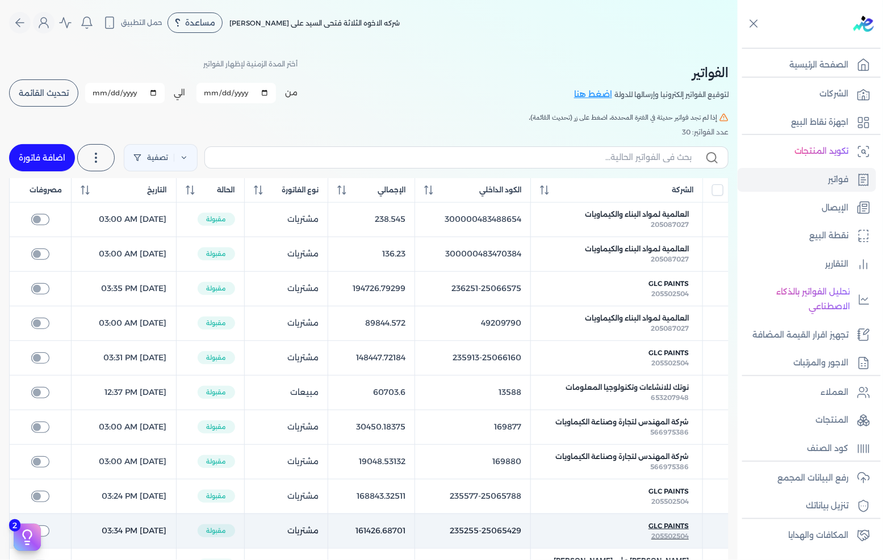
click at [577, 541] on div "205502504" at bounding box center [616, 536] width 144 height 10
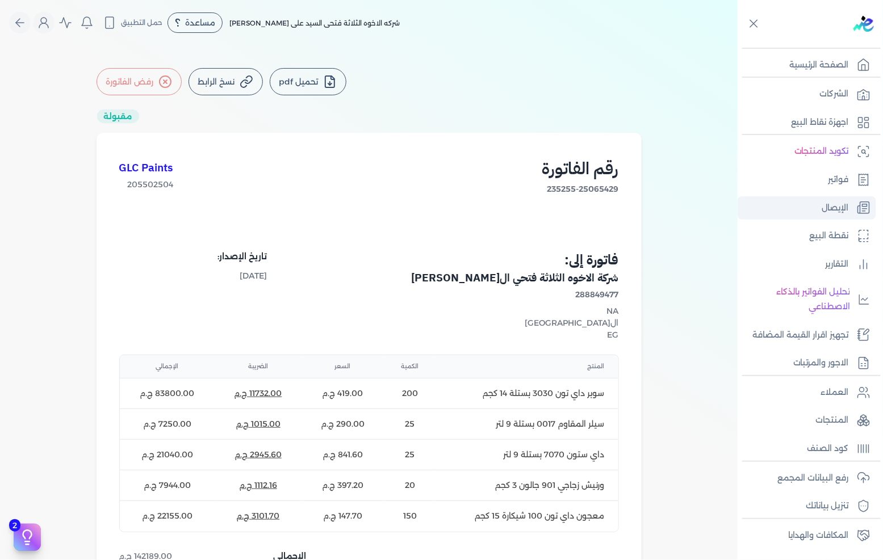
click at [831, 173] on p "فواتير" at bounding box center [838, 180] width 20 height 15
